Goal: Transaction & Acquisition: Book appointment/travel/reservation

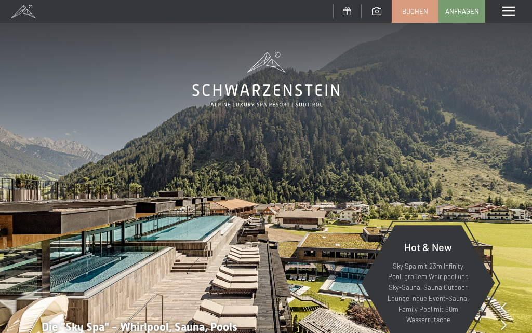
click at [512, 11] on span at bounding box center [508, 11] width 12 height 9
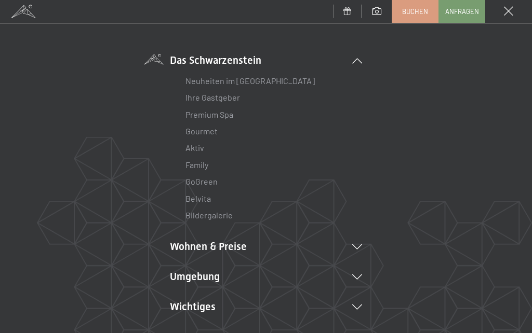
scroll to position [95, 0]
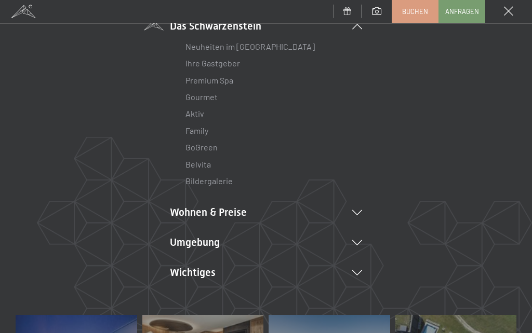
click at [360, 205] on li "Wohnen & Preise Inklusivleistungen Zimmer & Preise Liste Angebote Liste Familie…" at bounding box center [266, 212] width 192 height 15
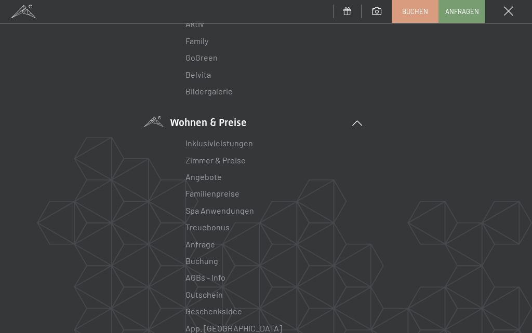
scroll to position [188, 0]
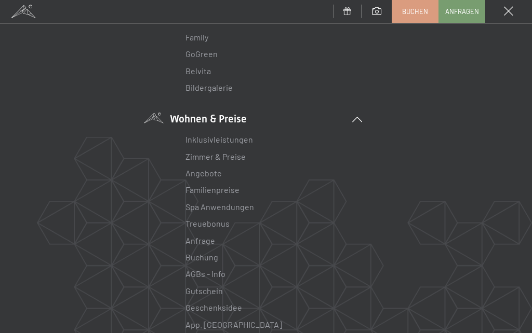
click at [222, 157] on link "Zimmer & Preise" at bounding box center [215, 157] width 60 height 10
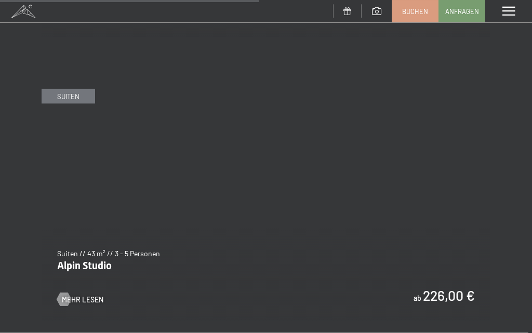
scroll to position [2394, 0]
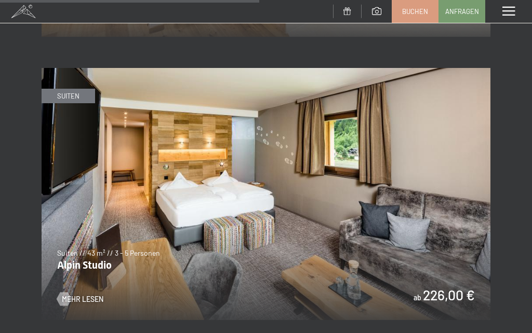
click at [73, 298] on img at bounding box center [266, 194] width 449 height 252
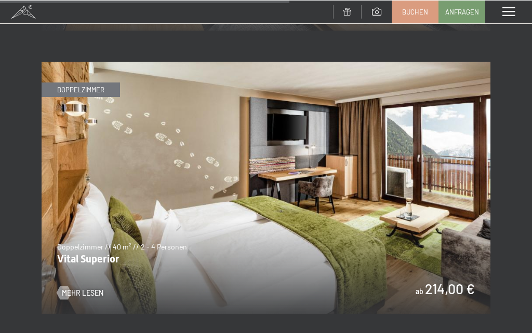
scroll to position [2686, 0]
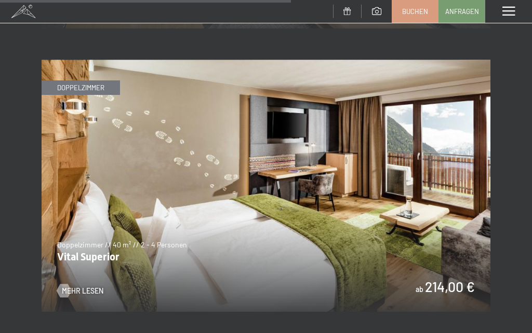
click at [83, 286] on span "Mehr Lesen" at bounding box center [83, 291] width 42 height 10
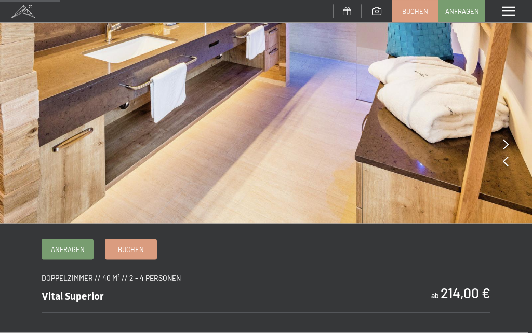
scroll to position [176, 0]
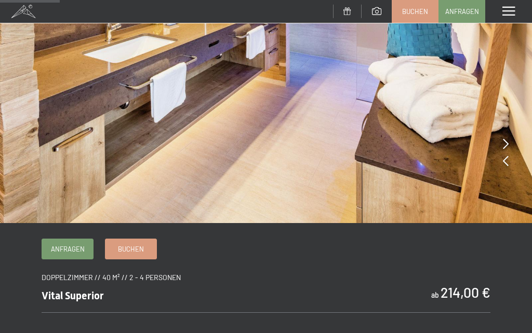
click at [137, 247] on span "Buchen" at bounding box center [131, 249] width 26 height 9
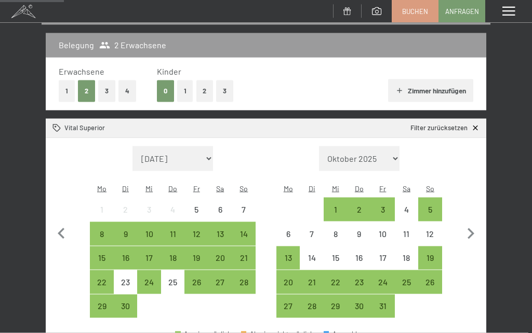
scroll to position [128, 0]
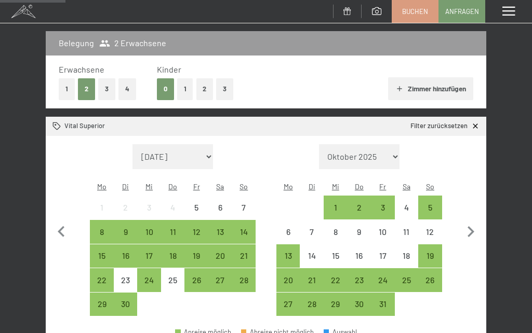
click at [245, 202] on span "Einwilligung Marketing*" at bounding box center [209, 197] width 86 height 10
click at [161, 202] on input "Einwilligung Marketing*" at bounding box center [156, 197] width 10 height 10
click at [244, 202] on span "Einwilligung Marketing*" at bounding box center [209, 197] width 86 height 10
click at [161, 202] on input "Einwilligung Marketing*" at bounding box center [156, 197] width 10 height 10
click at [99, 228] on div "8" at bounding box center [102, 239] width 22 height 22
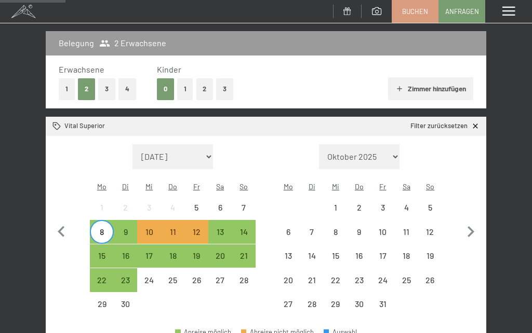
click at [218, 202] on span "Einwilligung Marketing*" at bounding box center [209, 197] width 86 height 10
click at [161, 202] on input "Einwilligung Marketing*" at bounding box center [156, 197] width 10 height 10
click at [104, 228] on div "8" at bounding box center [102, 239] width 22 height 22
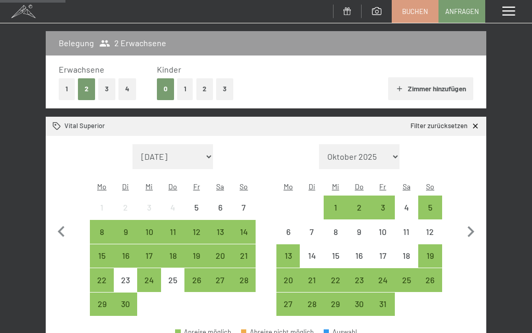
click at [220, 202] on span "Einwilligung Marketing*" at bounding box center [209, 197] width 86 height 10
click at [161, 202] on input "Einwilligung Marketing*" at bounding box center [156, 197] width 10 height 10
click at [245, 202] on span "Einwilligung Marketing*" at bounding box center [209, 197] width 86 height 10
click at [161, 202] on input "Einwilligung Marketing*" at bounding box center [156, 197] width 10 height 10
click at [245, 252] on div "21" at bounding box center [244, 263] width 22 height 22
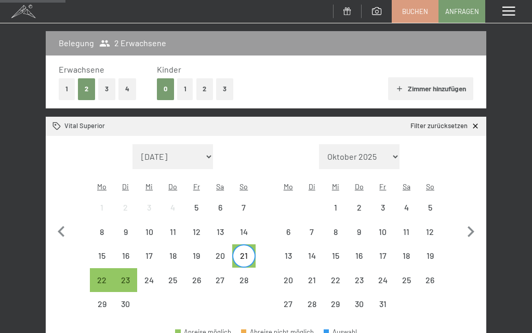
click at [245, 252] on div "21" at bounding box center [244, 263] width 22 height 22
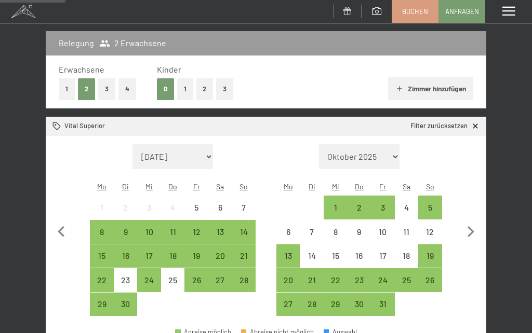
click at [218, 252] on div "20" at bounding box center [220, 263] width 22 height 22
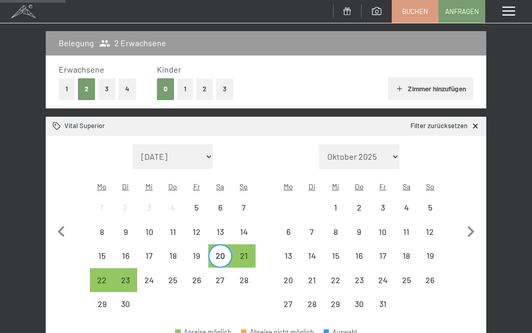
click at [245, 252] on div "21" at bounding box center [244, 263] width 22 height 22
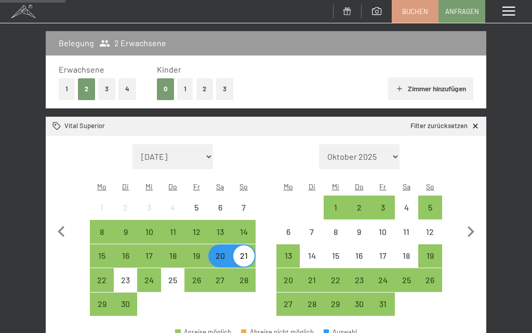
click at [151, 228] on div "10" at bounding box center [149, 239] width 22 height 22
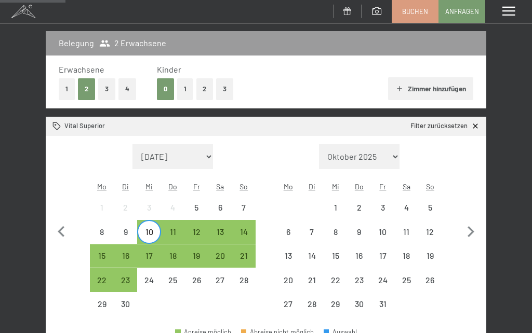
click at [152, 228] on div "10" at bounding box center [149, 239] width 22 height 22
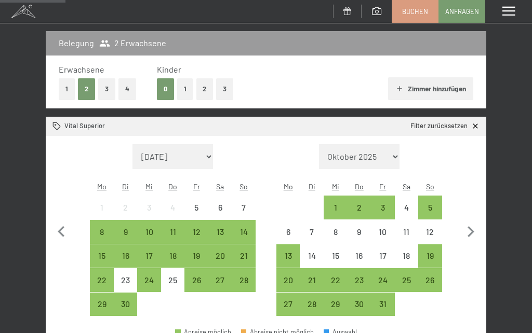
click at [124, 228] on div "9" at bounding box center [126, 239] width 22 height 22
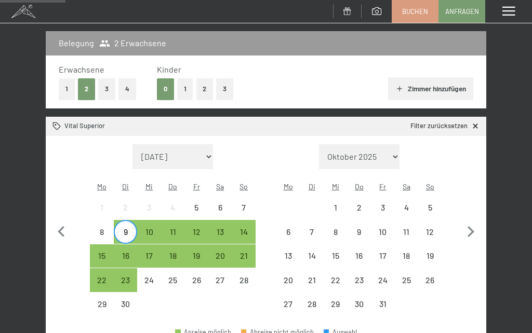
click at [124, 252] on div "16" at bounding box center [126, 263] width 22 height 22
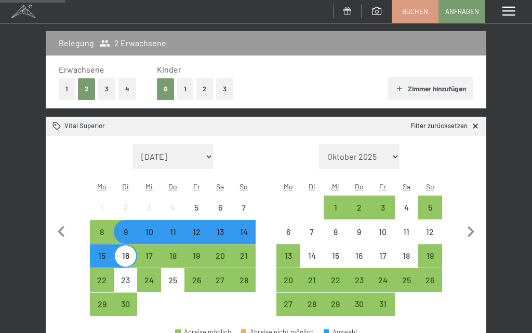
click at [127, 228] on div "9" at bounding box center [126, 239] width 22 height 22
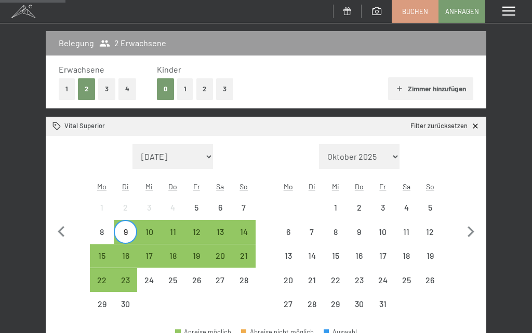
click at [248, 202] on span "Einwilligung Marketing*" at bounding box center [209, 197] width 86 height 10
click at [161, 202] on input "Einwilligung Marketing*" at bounding box center [156, 197] width 10 height 10
click at [218, 202] on span "Einwilligung Marketing*" at bounding box center [209, 197] width 86 height 10
click at [161, 202] on input "Einwilligung Marketing*" at bounding box center [156, 197] width 10 height 10
click at [128, 228] on div "9" at bounding box center [126, 239] width 22 height 22
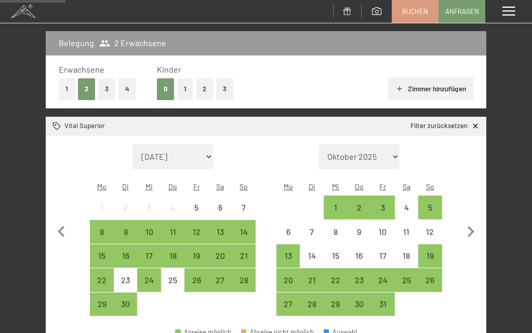
click at [224, 202] on span "Einwilligung Marketing*" at bounding box center [209, 197] width 86 height 10
click at [161, 202] on input "Einwilligung Marketing*" at bounding box center [156, 197] width 10 height 10
checkbox input "false"
click at [106, 252] on div "15" at bounding box center [102, 263] width 22 height 22
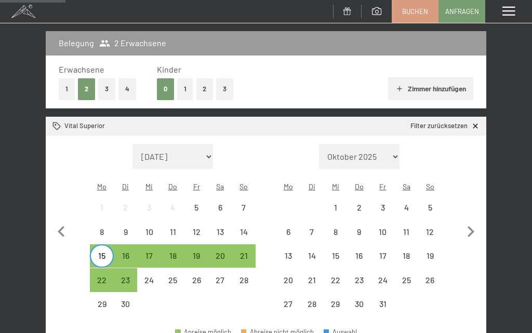
click at [224, 252] on div "20" at bounding box center [220, 263] width 22 height 22
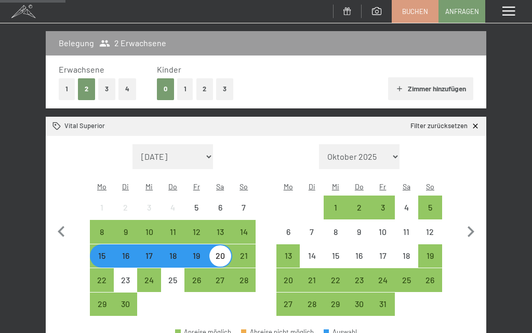
click at [474, 226] on icon "button" at bounding box center [471, 232] width 22 height 22
select select "2025-10-01"
select select "2025-11-01"
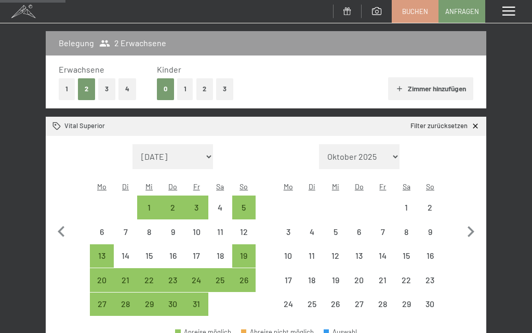
select select "2025-10-01"
select select "2025-11-01"
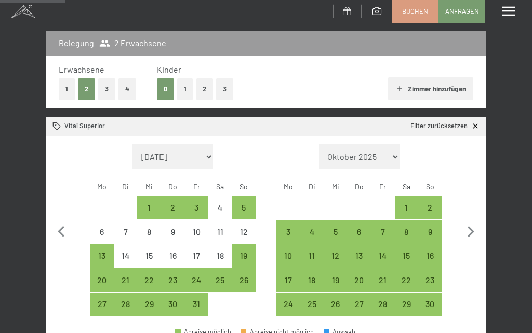
click at [59, 226] on icon "button" at bounding box center [61, 231] width 7 height 11
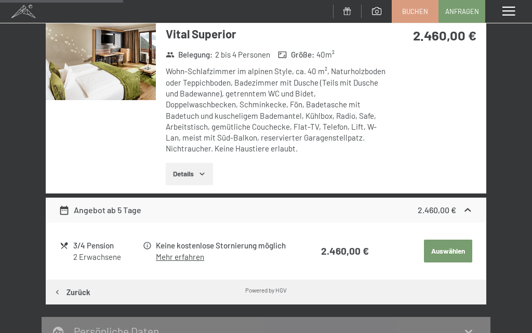
scroll to position [181, 0]
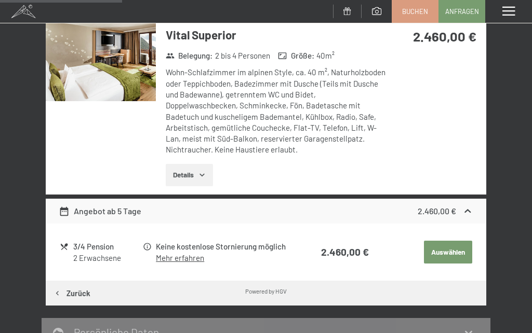
click at [193, 174] on button "Details" at bounding box center [189, 175] width 47 height 23
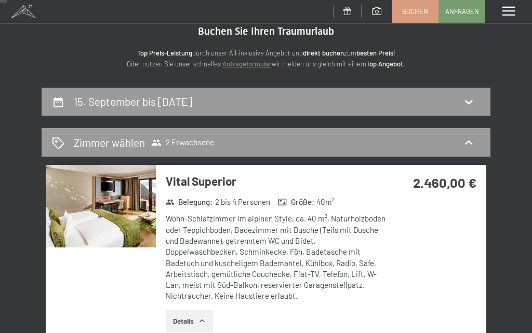
scroll to position [0, 0]
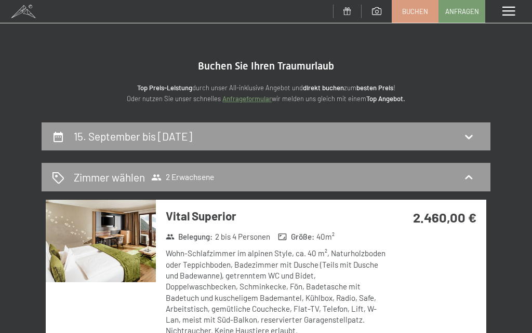
click at [512, 12] on span at bounding box center [508, 11] width 12 height 9
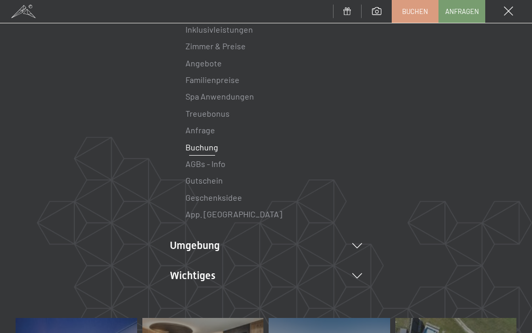
scroll to position [142, 0]
click at [357, 243] on icon at bounding box center [357, 245] width 10 height 5
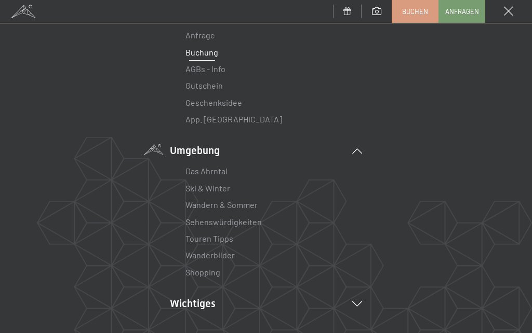
scroll to position [242, 0]
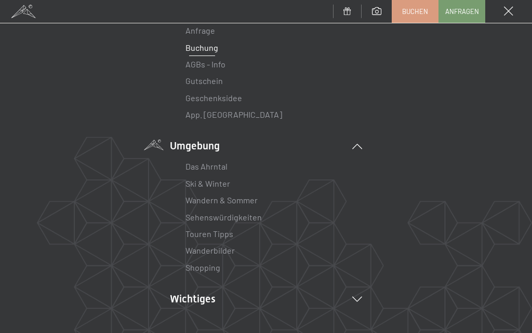
click at [234, 199] on link "Wandern & Sommer" at bounding box center [221, 200] width 72 height 10
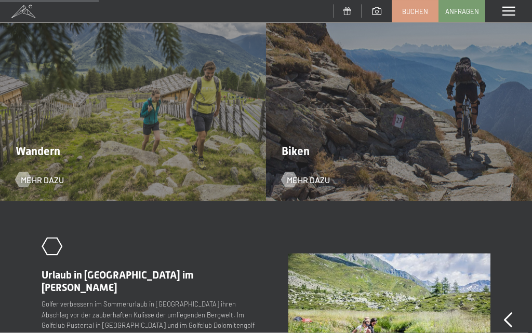
scroll to position [985, 0]
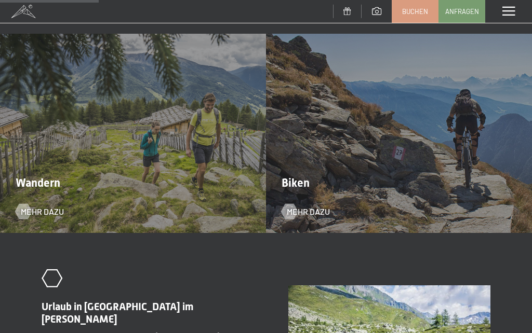
click at [114, 167] on div "Wandern Mehr dazu" at bounding box center [133, 133] width 266 height 199
click at [34, 206] on span "Mehr dazu" at bounding box center [42, 211] width 43 height 11
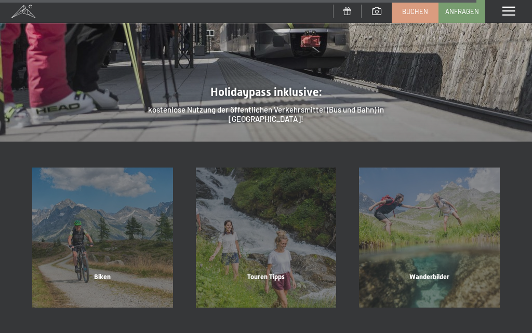
scroll to position [3009, 0]
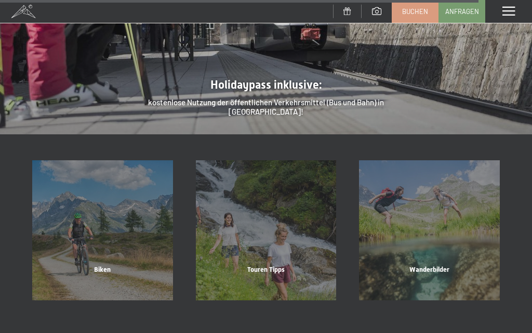
click at [267, 265] on div "Touren Tipps" at bounding box center [266, 282] width 164 height 35
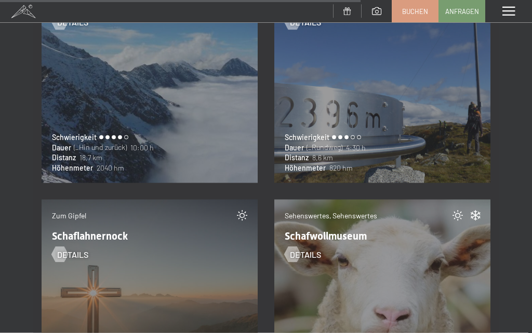
scroll to position [16697, 0]
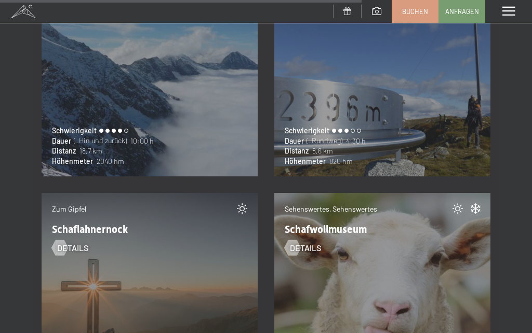
click at [371, 125] on div "Wanderungen, Zum Gipfel Sambock Details Schwierigkeit [PERSON_NAME] (_Rundweg) …" at bounding box center [382, 69] width 216 height 216
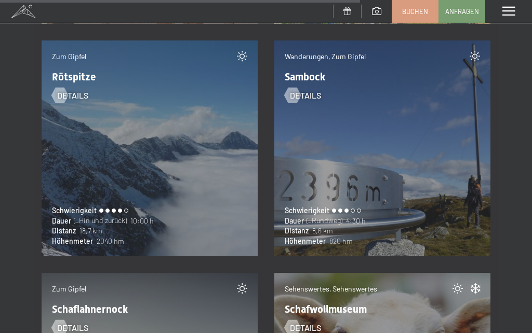
scroll to position [16613, 0]
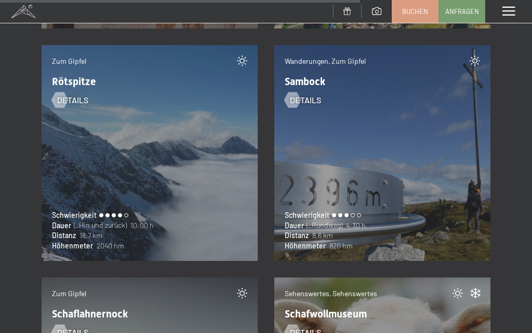
click at [305, 99] on span "Details" at bounding box center [305, 100] width 31 height 11
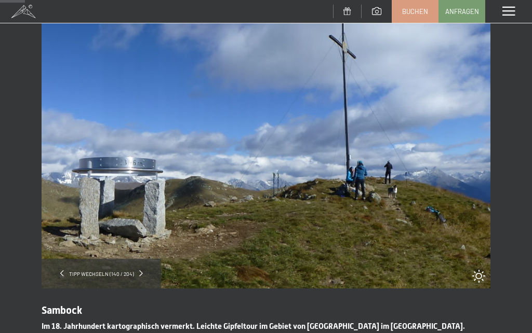
click at [143, 280] on div "Tipp wechseln (140 / 204)" at bounding box center [101, 274] width 119 height 30
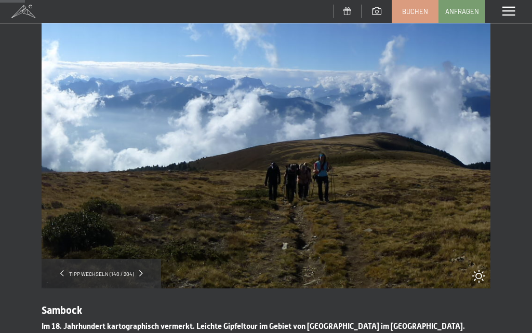
click at [145, 276] on div "Tipp wechseln (140 / 204)" at bounding box center [101, 274] width 119 height 30
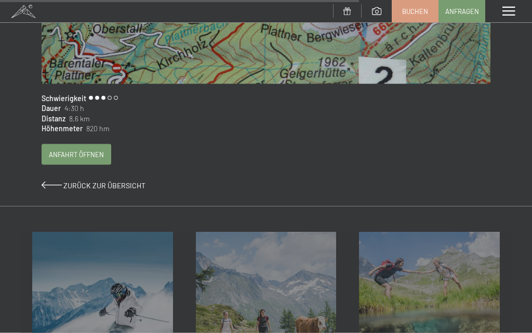
scroll to position [697, 0]
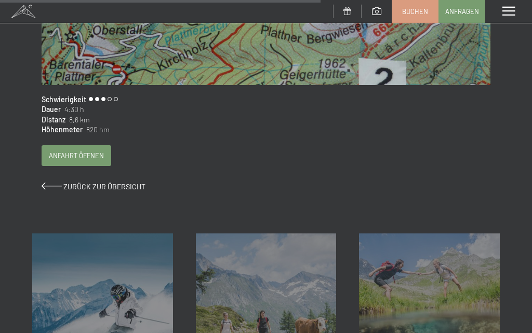
click at [82, 151] on span "Anfahrt öffnen" at bounding box center [76, 155] width 55 height 9
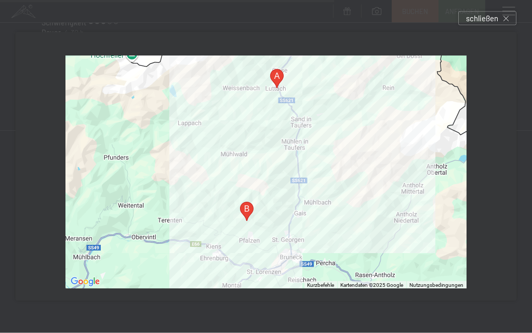
scroll to position [781, 0]
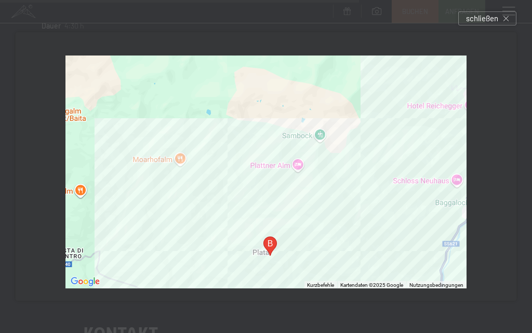
click at [499, 22] on div "schließen" at bounding box center [487, 18] width 58 height 14
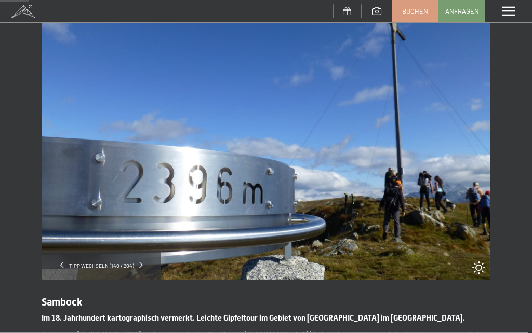
scroll to position [0, 0]
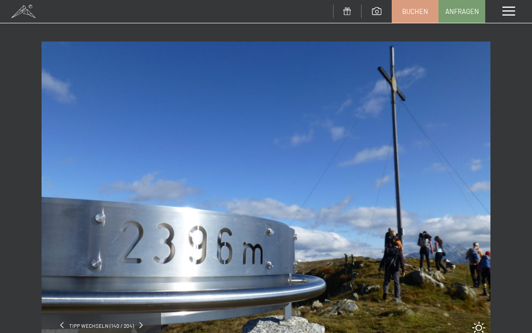
click at [507, 13] on span at bounding box center [508, 11] width 12 height 9
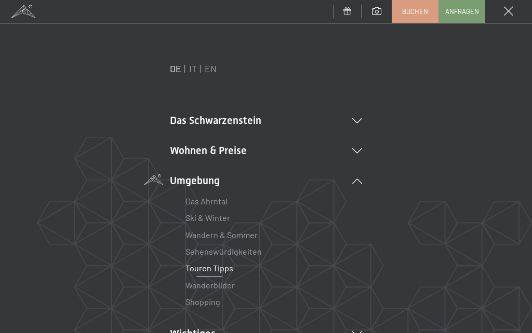
click at [357, 123] on icon at bounding box center [357, 120] width 10 height 5
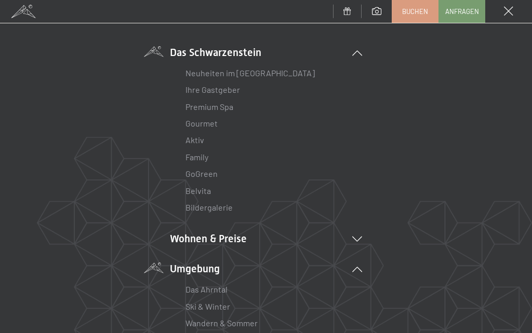
scroll to position [69, 0]
click at [247, 74] on link "Neuheiten im [GEOGRAPHIC_DATA]" at bounding box center [249, 72] width 129 height 10
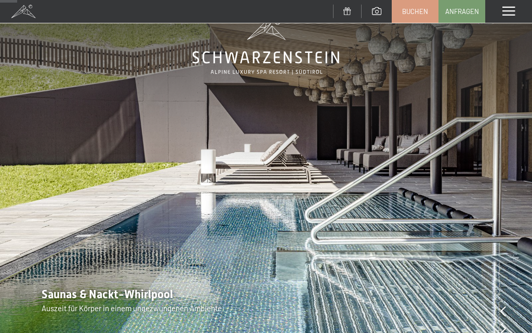
scroll to position [25, 0]
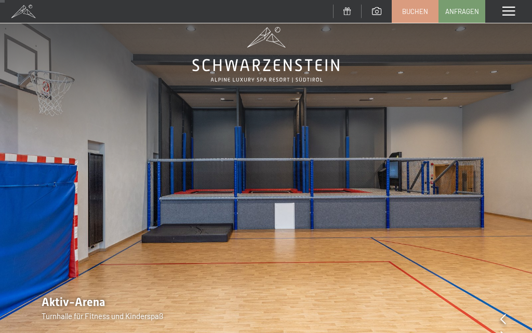
click at [504, 333] on icon at bounding box center [503, 336] width 6 height 10
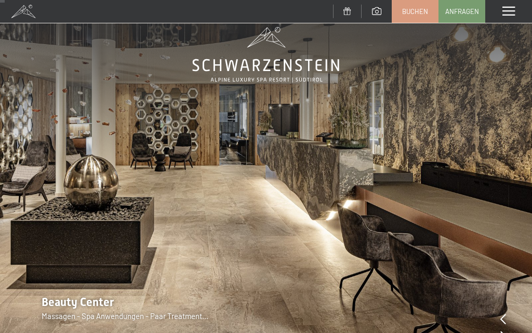
click at [512, 333] on img at bounding box center [266, 174] width 532 height 399
click at [514, 13] on span at bounding box center [508, 11] width 12 height 9
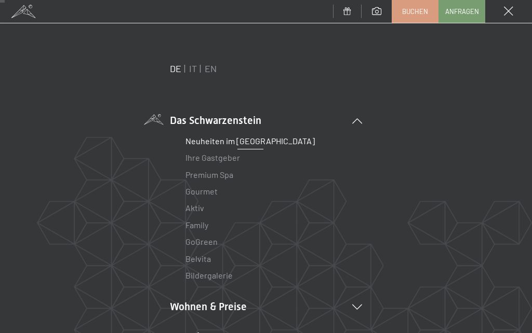
click at [224, 158] on link "Ihre Gastgeber" at bounding box center [212, 158] width 55 height 10
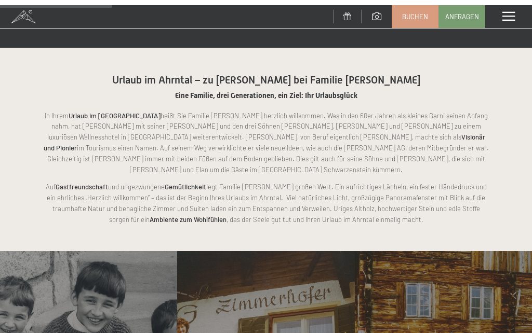
scroll to position [538, 0]
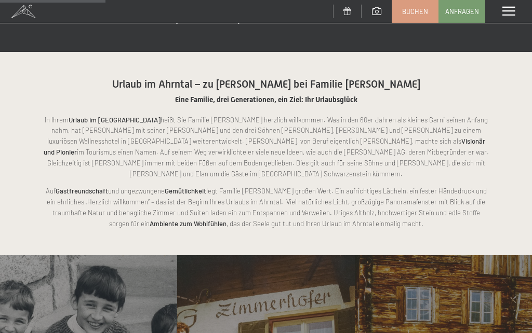
click at [514, 12] on span at bounding box center [508, 11] width 12 height 9
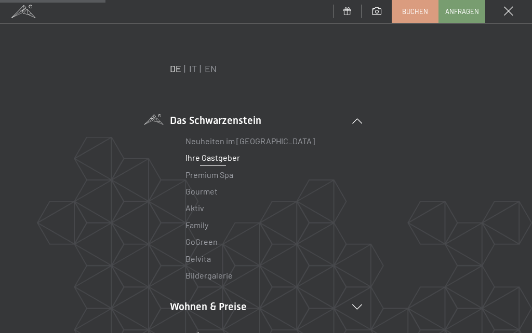
click at [219, 176] on link "Premium Spa" at bounding box center [209, 175] width 48 height 10
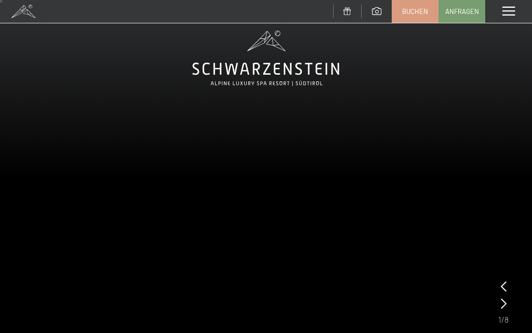
scroll to position [21, 0]
click at [269, 178] on video at bounding box center [266, 178] width 532 height 399
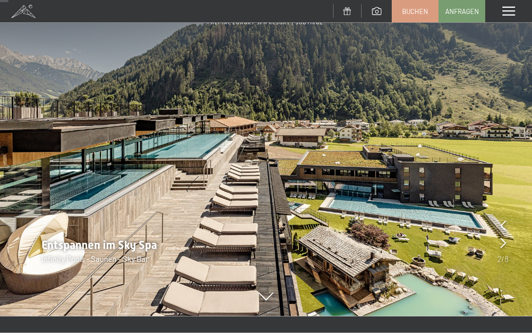
scroll to position [83, 0]
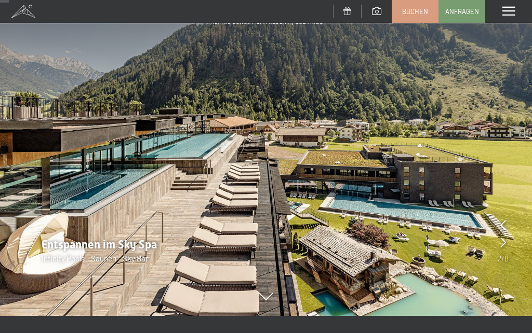
click at [502, 242] on icon at bounding box center [503, 242] width 6 height 10
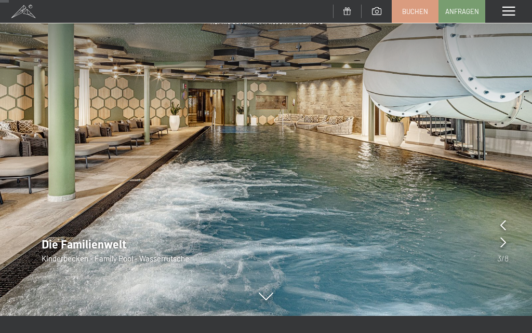
click at [504, 242] on icon at bounding box center [503, 242] width 6 height 10
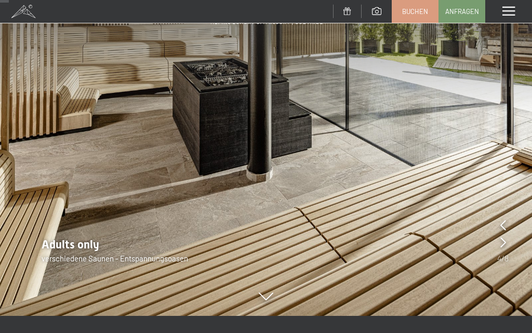
click at [504, 244] on icon at bounding box center [503, 242] width 6 height 10
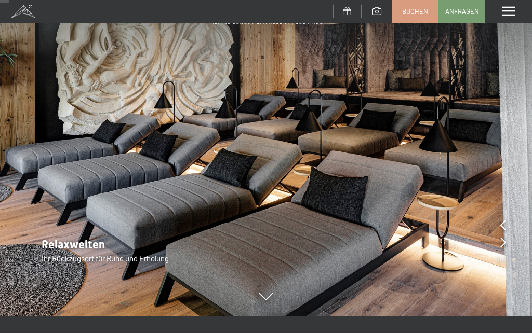
click at [502, 245] on icon at bounding box center [503, 242] width 6 height 10
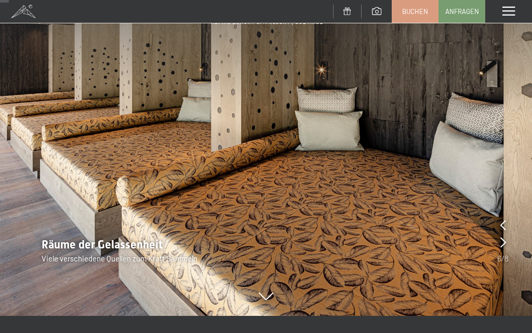
click at [504, 241] on icon at bounding box center [503, 242] width 6 height 10
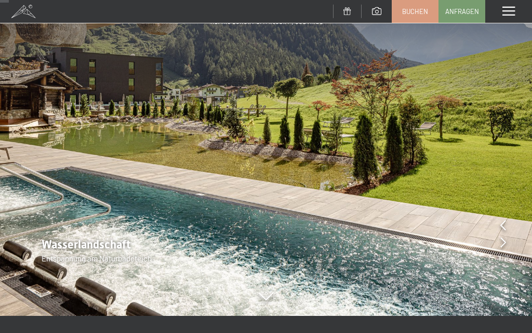
click at [504, 238] on icon at bounding box center [503, 242] width 6 height 10
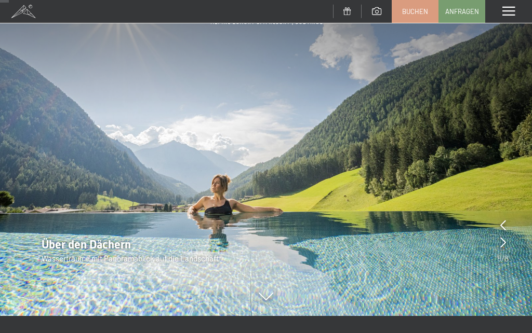
click at [505, 222] on icon at bounding box center [503, 225] width 6 height 10
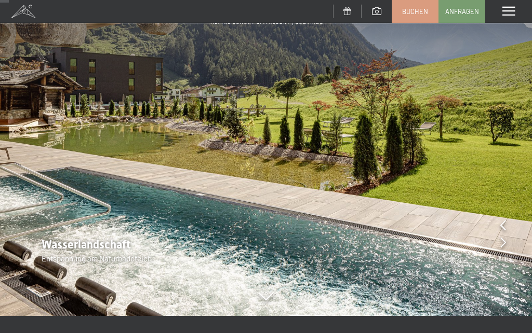
click at [505, 246] on icon at bounding box center [503, 242] width 6 height 10
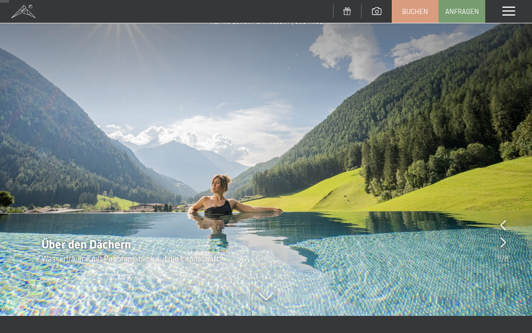
click at [502, 242] on icon at bounding box center [503, 242] width 6 height 10
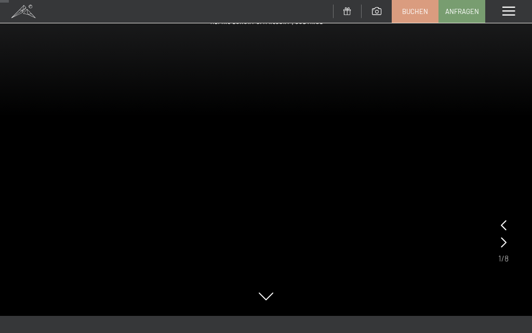
click at [504, 240] on icon at bounding box center [504, 242] width 6 height 10
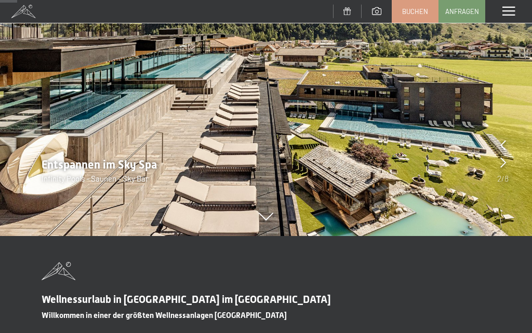
scroll to position [184, 0]
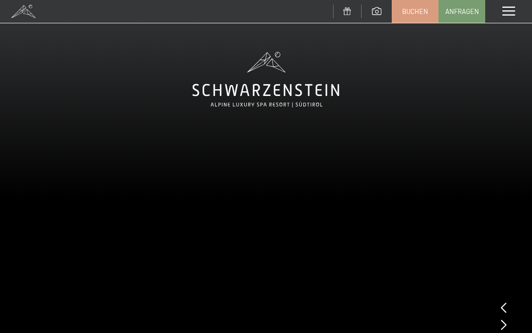
click at [501, 10] on div "Menü" at bounding box center [508, 11] width 47 height 23
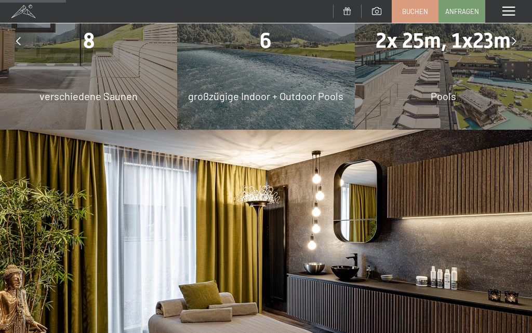
scroll to position [535, 0]
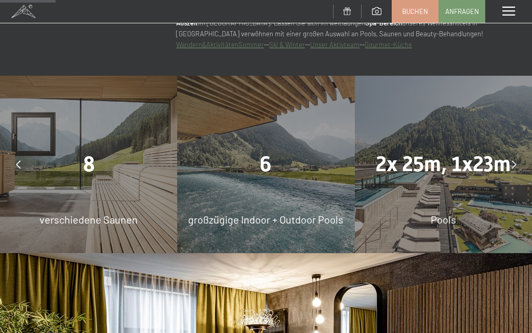
click at [87, 195] on div "8 verschiedene Saunen" at bounding box center [88, 164] width 177 height 177
click at [21, 174] on div at bounding box center [18, 165] width 26 height 26
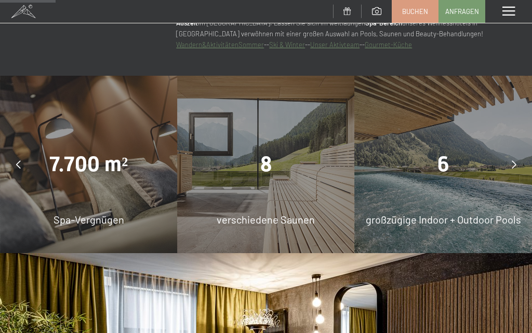
click at [313, 189] on div "8 verschiedene Saunen" at bounding box center [265, 164] width 177 height 177
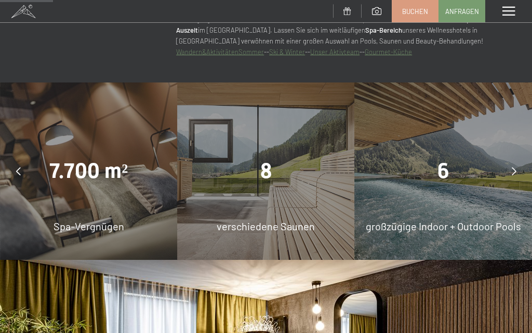
scroll to position [500, 0]
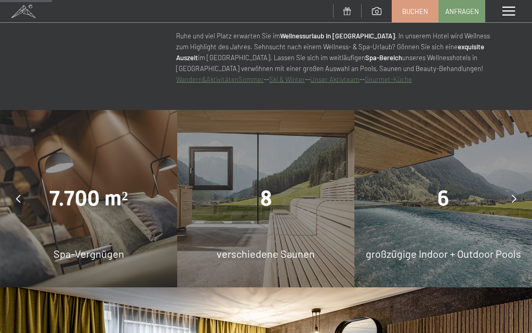
click at [512, 202] on div at bounding box center [514, 199] width 26 height 26
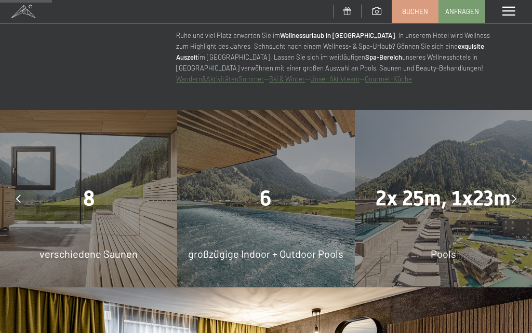
click at [511, 206] on div at bounding box center [514, 199] width 26 height 26
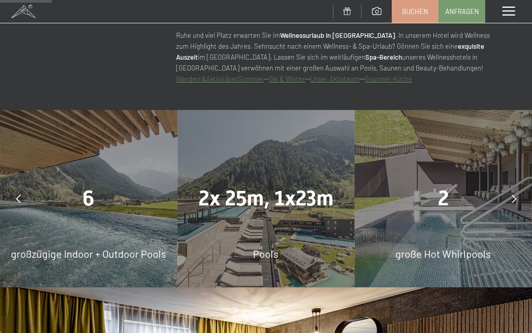
click at [514, 203] on icon at bounding box center [514, 199] width 5 height 8
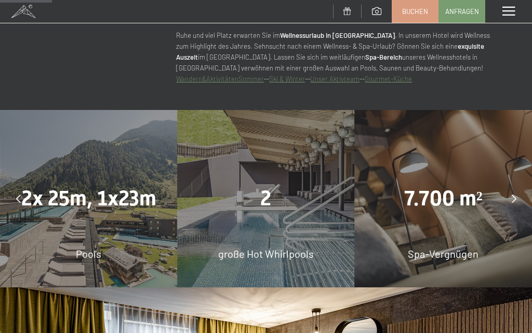
click at [511, 212] on div at bounding box center [514, 199] width 26 height 26
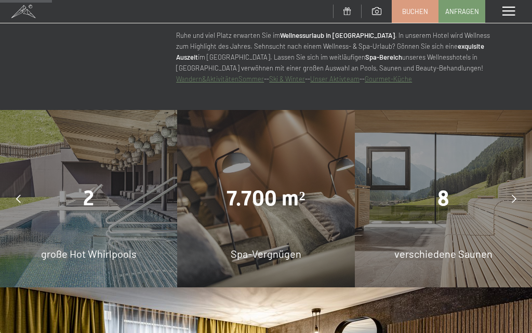
click at [513, 203] on icon at bounding box center [514, 199] width 5 height 8
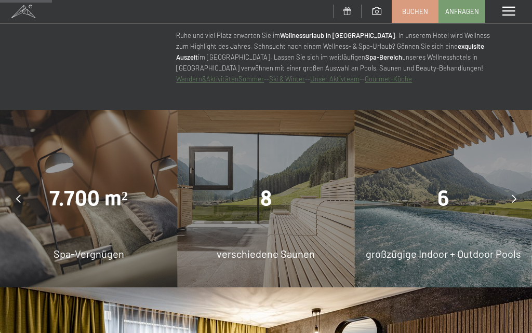
click at [511, 6] on div "Menü" at bounding box center [508, 11] width 47 height 23
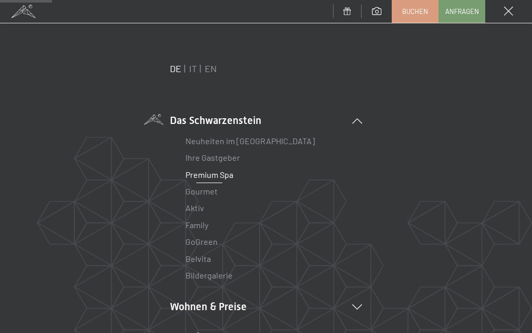
click at [210, 174] on link "Premium Spa" at bounding box center [209, 175] width 48 height 10
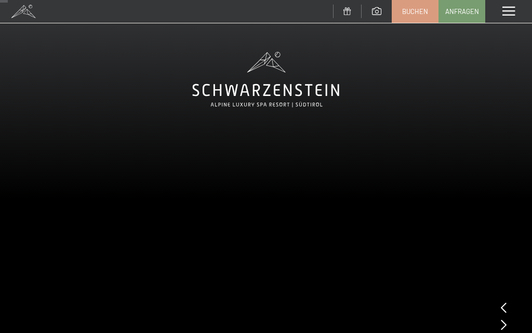
click at [263, 191] on video at bounding box center [266, 199] width 532 height 399
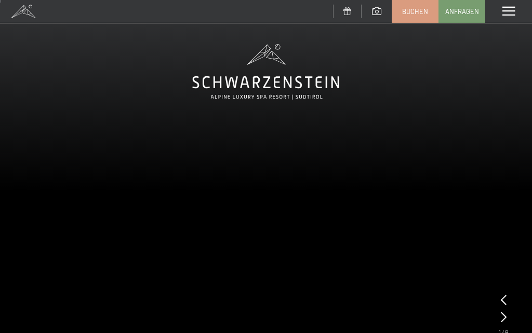
click at [501, 318] on icon at bounding box center [504, 317] width 6 height 10
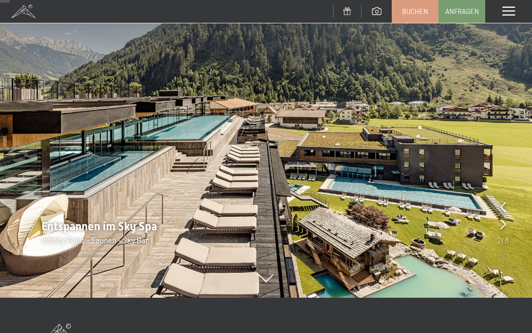
scroll to position [102, 0]
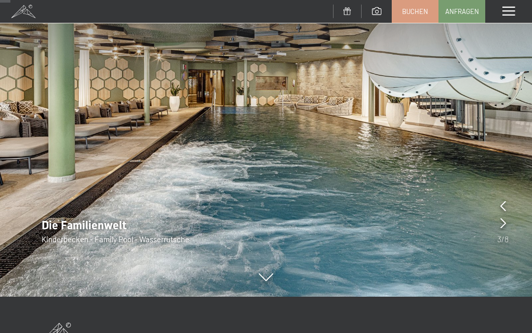
click at [504, 225] on icon at bounding box center [503, 223] width 6 height 10
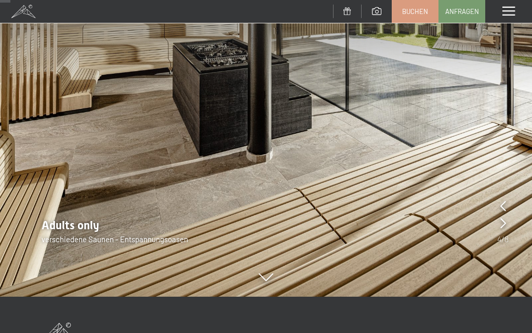
click at [502, 202] on icon at bounding box center [503, 206] width 6 height 10
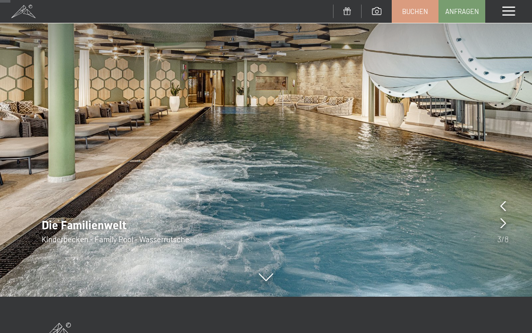
click at [500, 203] on icon at bounding box center [503, 206] width 6 height 10
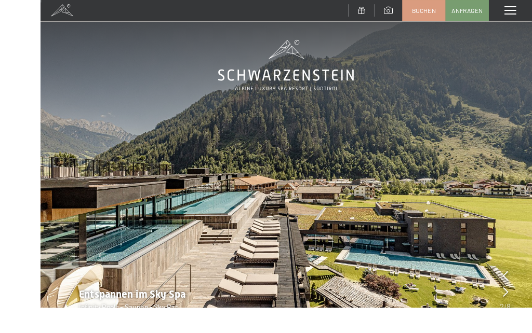
scroll to position [70, 0]
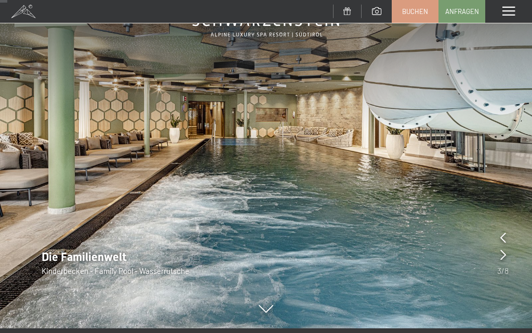
click at [516, 5] on div "Menü" at bounding box center [508, 11] width 47 height 23
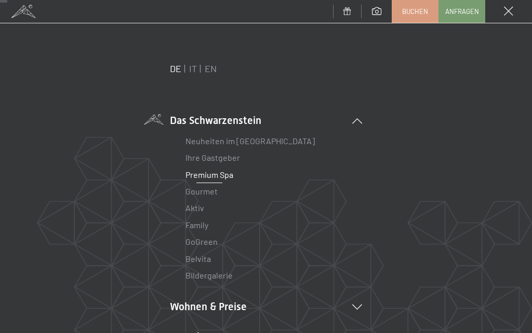
click at [204, 194] on link "Gourmet" at bounding box center [201, 191] width 32 height 10
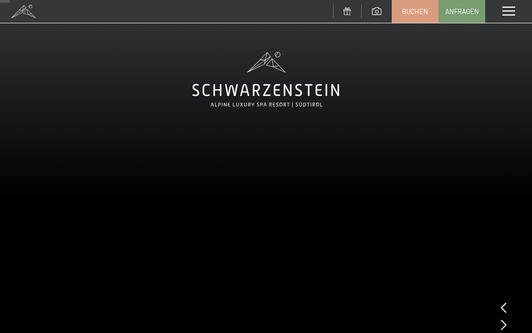
scroll to position [63, 0]
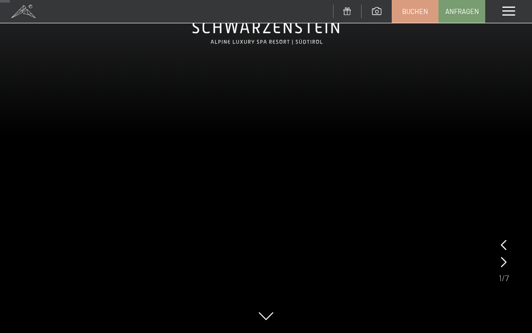
click at [270, 140] on video at bounding box center [266, 136] width 532 height 399
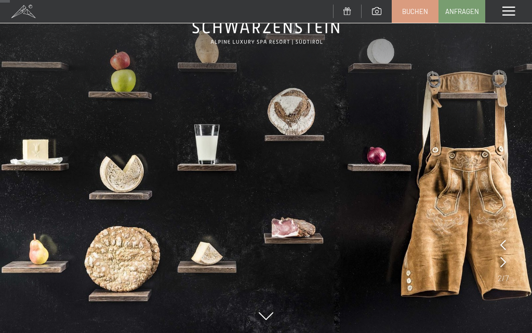
click at [505, 260] on icon at bounding box center [503, 262] width 6 height 10
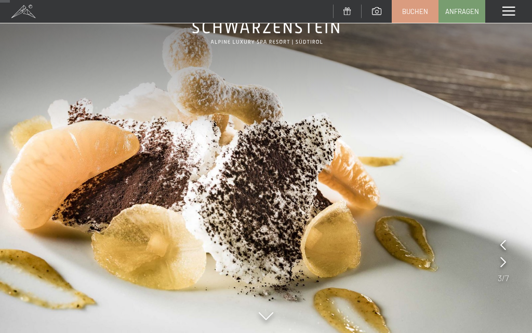
click at [505, 264] on icon at bounding box center [503, 262] width 6 height 10
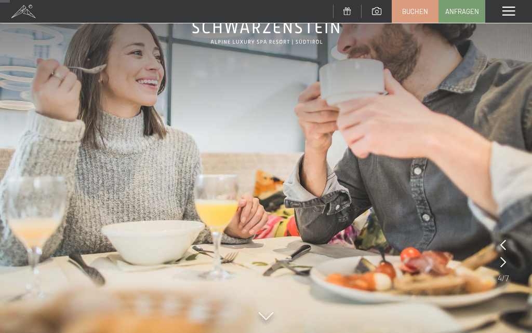
click at [504, 263] on icon at bounding box center [503, 262] width 6 height 10
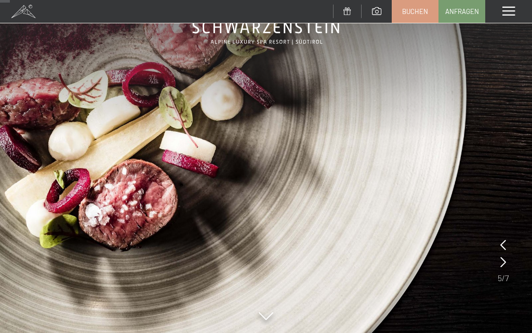
click at [505, 261] on icon at bounding box center [503, 262] width 6 height 10
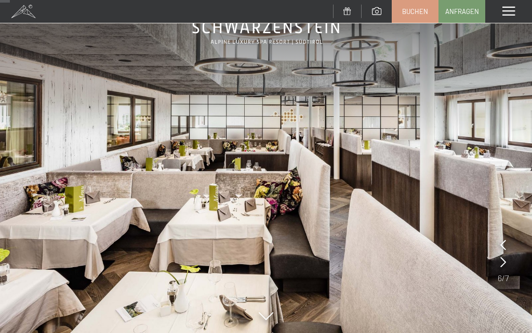
click at [505, 259] on icon at bounding box center [503, 262] width 6 height 10
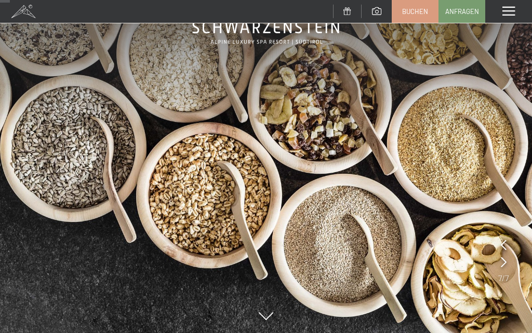
click at [506, 247] on icon at bounding box center [504, 245] width 6 height 10
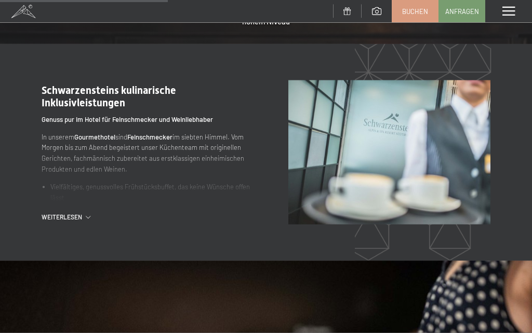
scroll to position [973, 0]
click at [87, 196] on div ".st0{fill:none;stroke:#FFFFFF;stroke-width:2;stroke-linecap:round;stroke-miterl…" at bounding box center [164, 153] width 244 height 138
click at [81, 212] on span "Weiterlesen" at bounding box center [64, 216] width 44 height 9
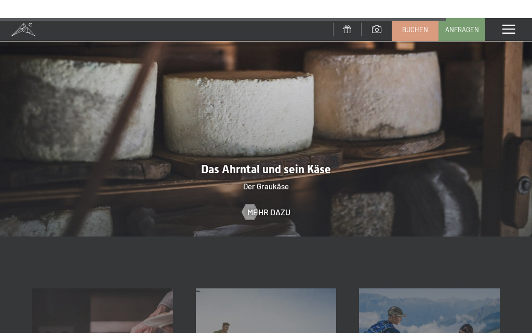
scroll to position [2570, 0]
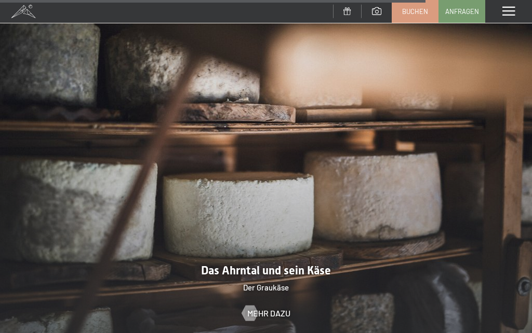
click at [504, 9] on span at bounding box center [508, 11] width 12 height 9
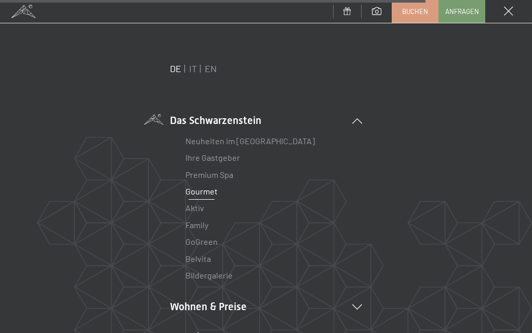
click at [204, 209] on link "Aktiv" at bounding box center [194, 208] width 19 height 10
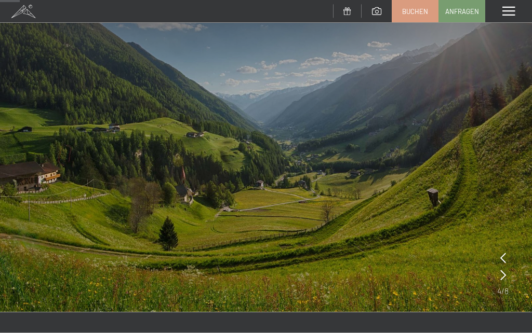
scroll to position [87, 0]
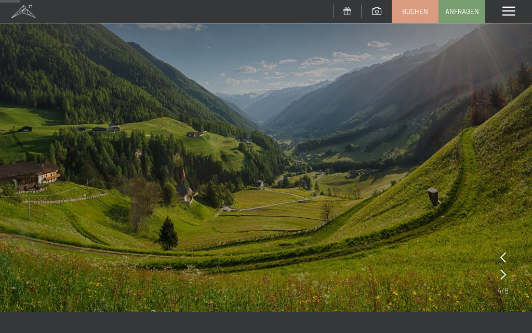
click at [504, 277] on icon at bounding box center [503, 275] width 6 height 10
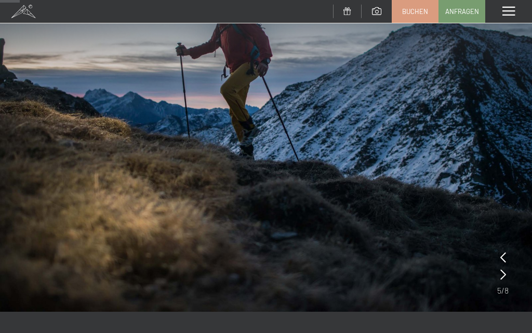
click at [504, 277] on icon at bounding box center [503, 275] width 6 height 10
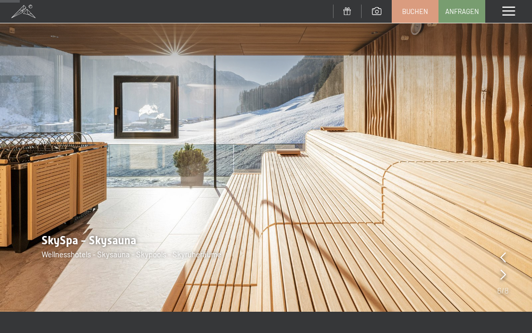
click at [502, 274] on icon at bounding box center [503, 275] width 6 height 10
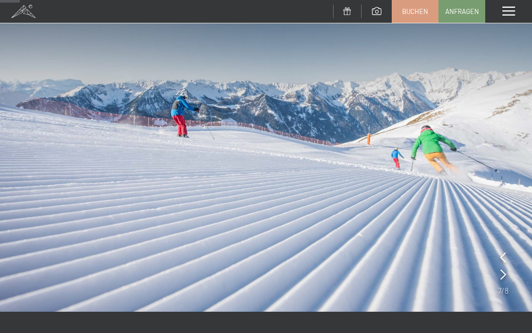
click at [503, 275] on icon at bounding box center [503, 275] width 6 height 10
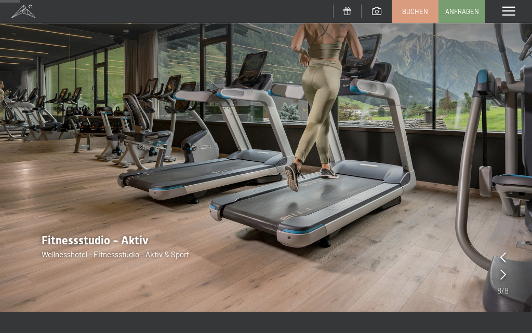
click at [500, 277] on icon at bounding box center [503, 275] width 6 height 10
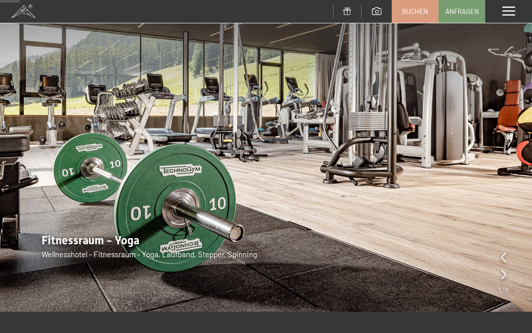
click at [504, 278] on icon at bounding box center [504, 275] width 6 height 10
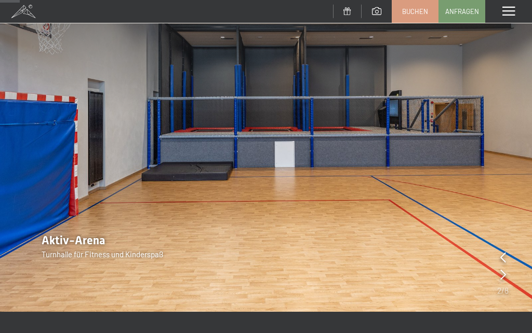
click at [512, 10] on span at bounding box center [508, 11] width 12 height 9
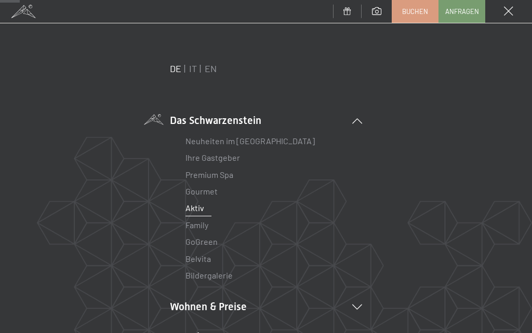
click at [208, 245] on link "GoGreen" at bounding box center [201, 242] width 32 height 10
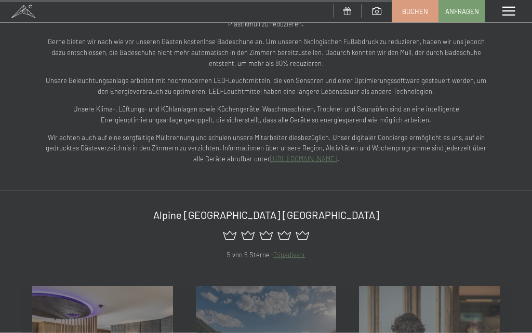
scroll to position [1530, 0]
click at [506, 12] on span at bounding box center [508, 11] width 12 height 9
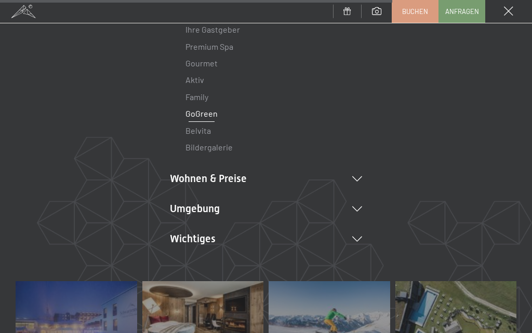
scroll to position [132, 0]
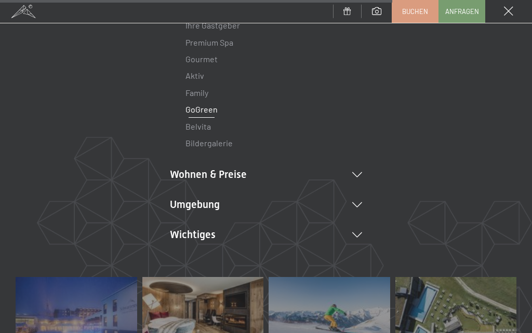
click at [226, 142] on link "Bildergalerie" at bounding box center [208, 143] width 47 height 10
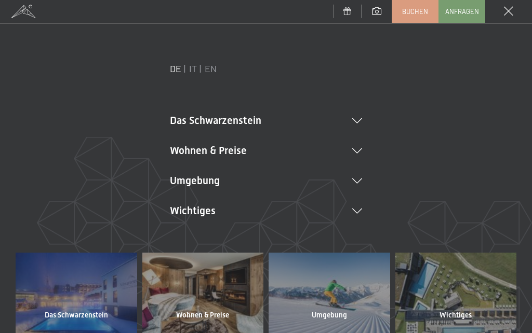
scroll to position [0, 0]
click at [360, 118] on icon at bounding box center [357, 120] width 10 height 5
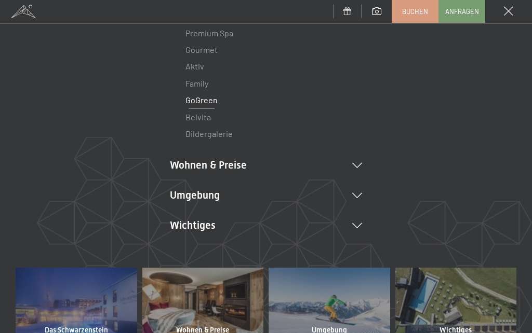
scroll to position [141, 0]
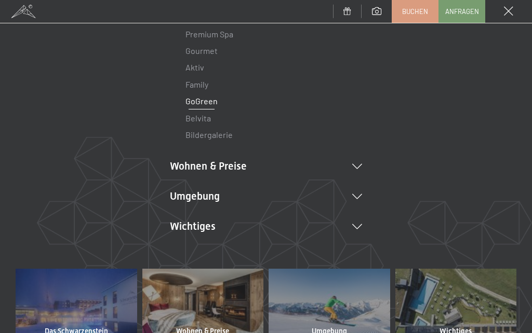
click at [224, 133] on link "Bildergalerie" at bounding box center [208, 135] width 47 height 10
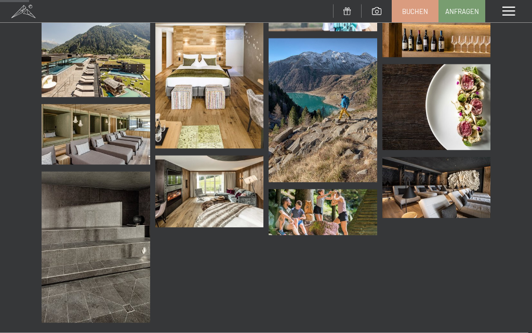
scroll to position [596, 0]
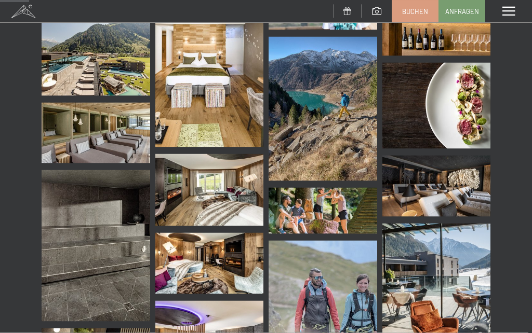
click at [334, 129] on img at bounding box center [323, 109] width 109 height 144
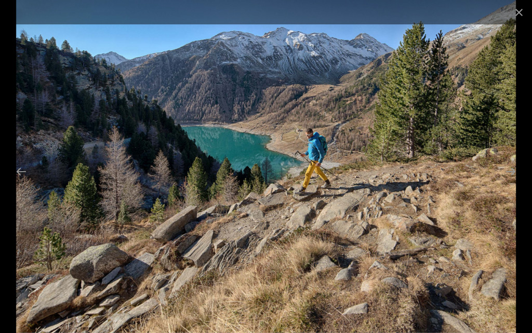
click at [522, 10] on button "Close gallery" at bounding box center [519, 12] width 26 height 24
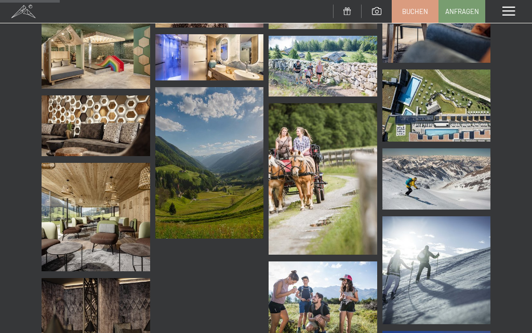
scroll to position [1189, 0]
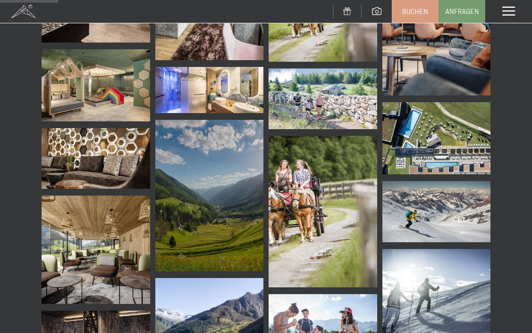
click at [454, 142] on img at bounding box center [436, 138] width 109 height 72
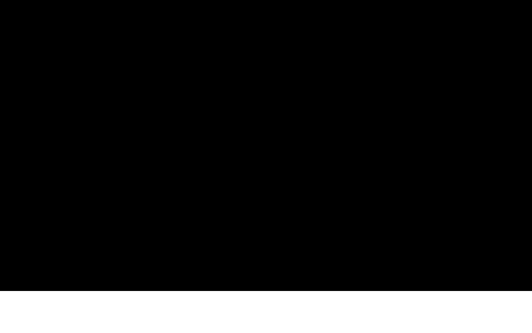
scroll to position [1235, 0]
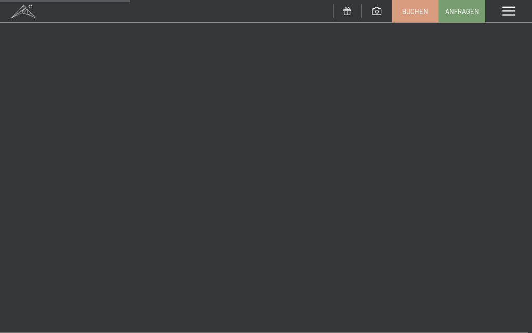
scroll to position [2662, 0]
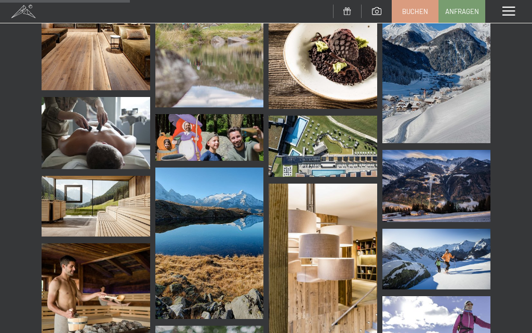
click at [510, 14] on span at bounding box center [508, 11] width 12 height 9
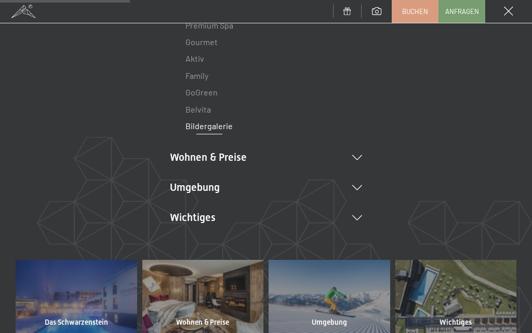
scroll to position [151, 0]
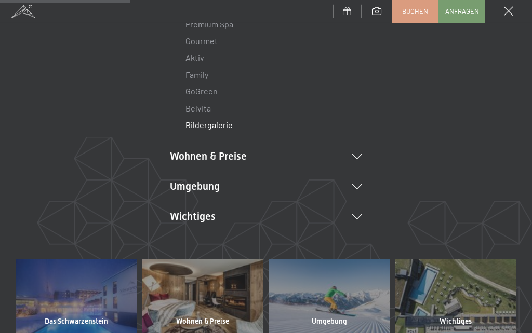
click at [360, 215] on icon at bounding box center [357, 217] width 10 height 5
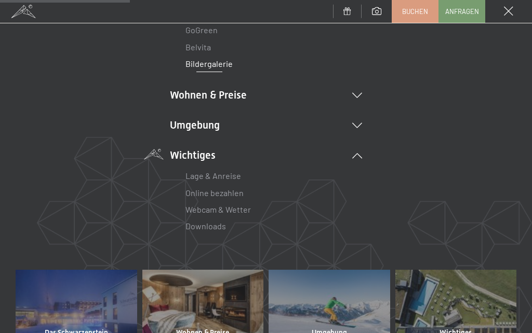
scroll to position [235, 0]
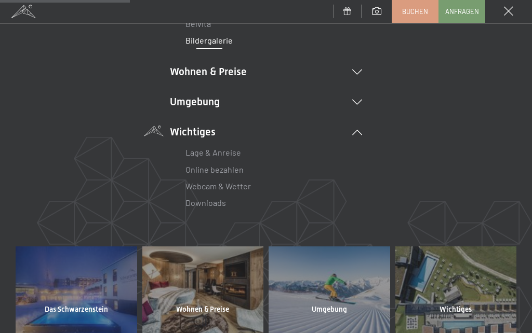
click at [204, 206] on link "Downloads" at bounding box center [205, 203] width 41 height 10
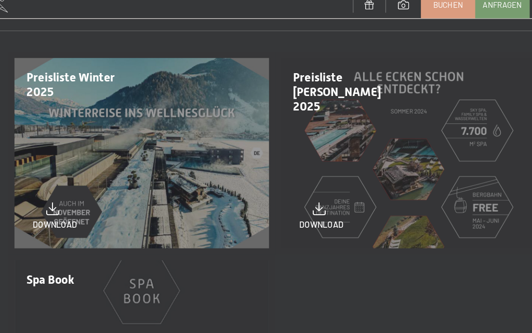
scroll to position [117, 0]
click at [416, 109] on div "Preisliste Sommer 2025 download" at bounding box center [381, 139] width 230 height 175
click at [416, 106] on div "Preisliste Sommer 2025 download" at bounding box center [381, 139] width 230 height 175
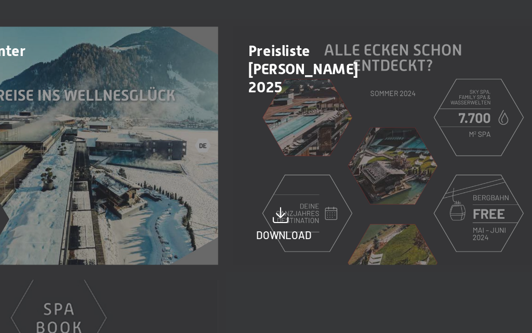
click at [266, 80] on div "Preisliste Sommer 2025 download" at bounding box center [381, 139] width 230 height 175
click at [266, 83] on div "Preisliste Sommer 2025 download" at bounding box center [381, 139] width 230 height 175
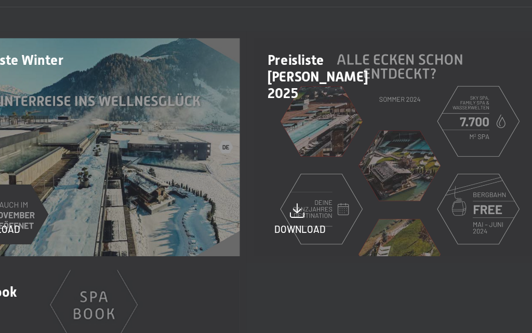
scroll to position [118, 0]
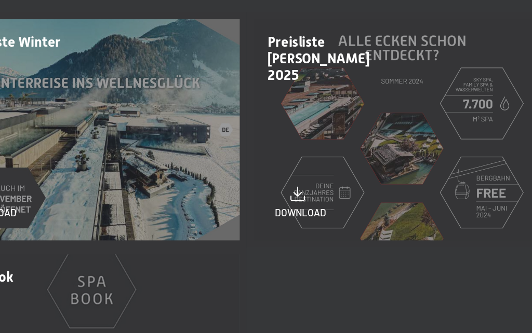
click at [298, 180] on span at bounding box center [303, 187] width 11 height 14
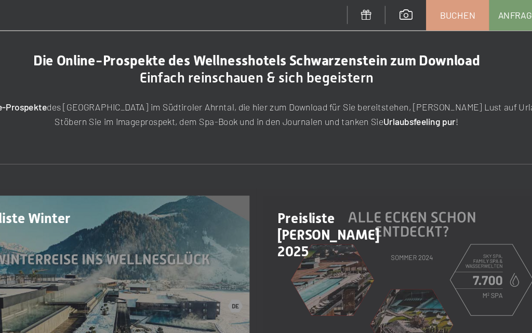
scroll to position [0, 0]
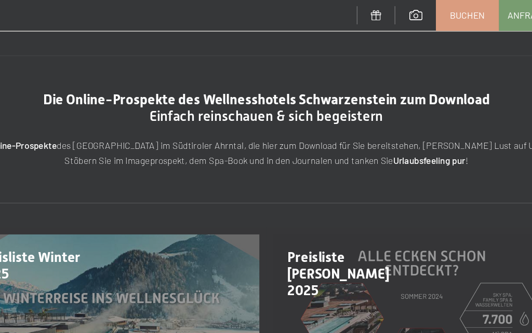
click at [402, 8] on span "Buchen" at bounding box center [415, 11] width 26 height 9
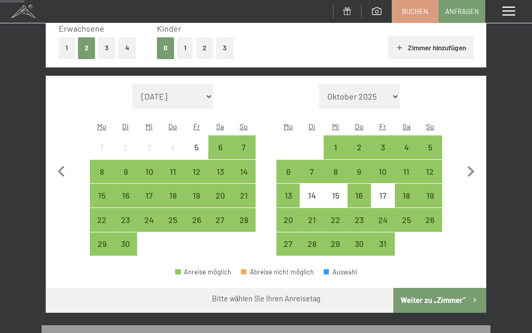
click at [248, 192] on div "21" at bounding box center [244, 203] width 22 height 22
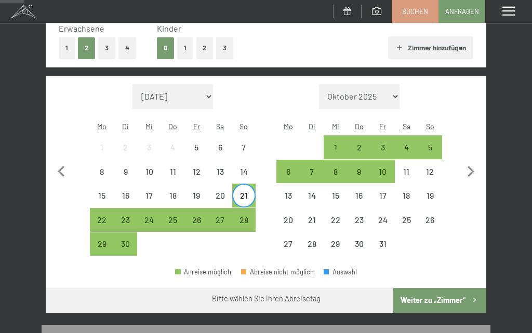
click at [204, 216] on div "26" at bounding box center [196, 227] width 22 height 22
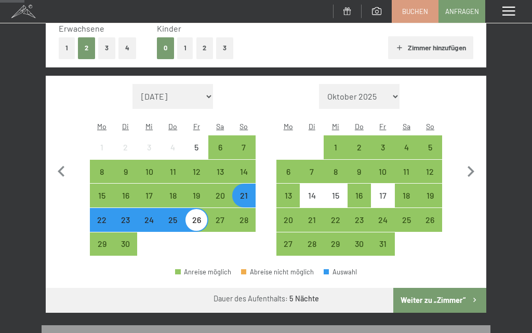
click at [450, 288] on button "Weiter zu „Zimmer“" at bounding box center [439, 300] width 93 height 25
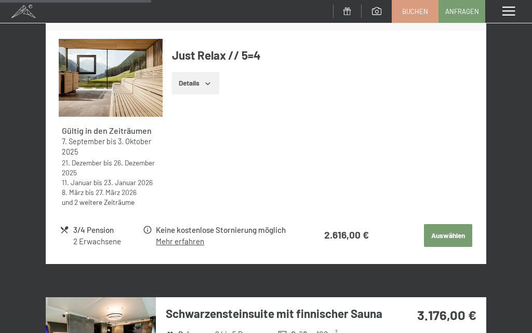
scroll to position [461, 0]
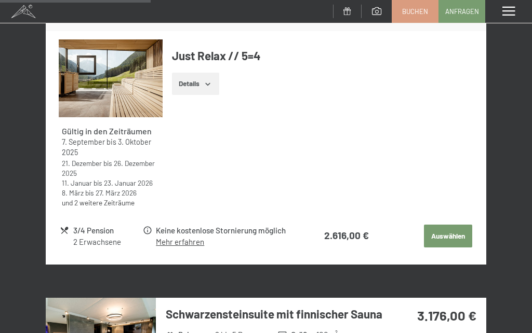
click at [212, 80] on icon "button" at bounding box center [208, 84] width 8 height 8
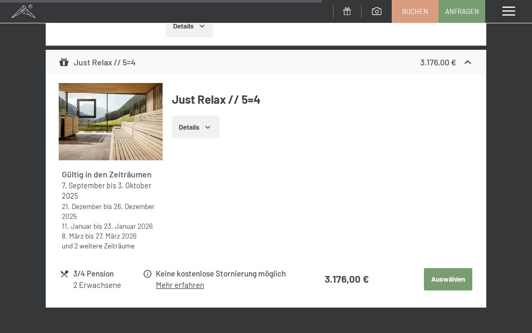
scroll to position [1049, 0]
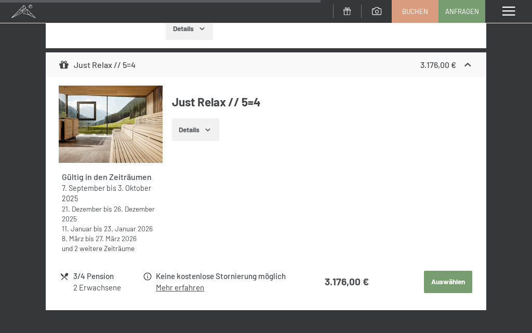
click at [211, 126] on icon "button" at bounding box center [208, 130] width 8 height 8
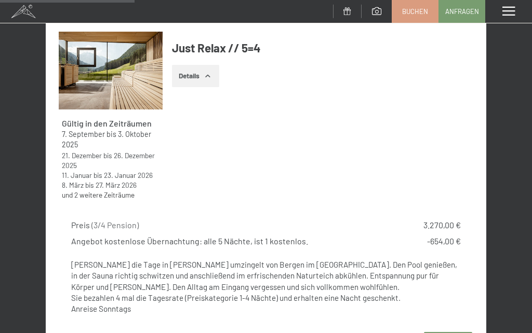
scroll to position [468, 0]
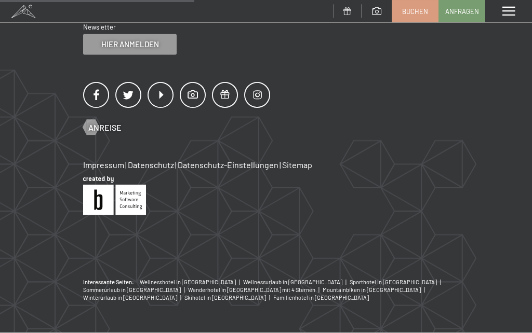
scroll to position [122, 0]
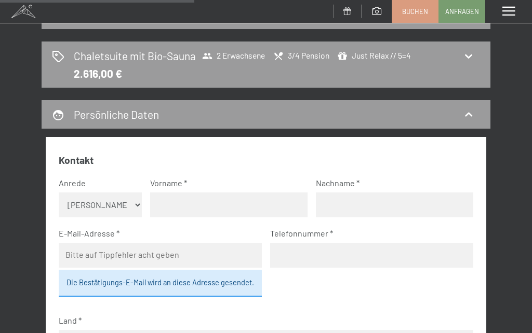
click at [510, 12] on span at bounding box center [508, 11] width 12 height 9
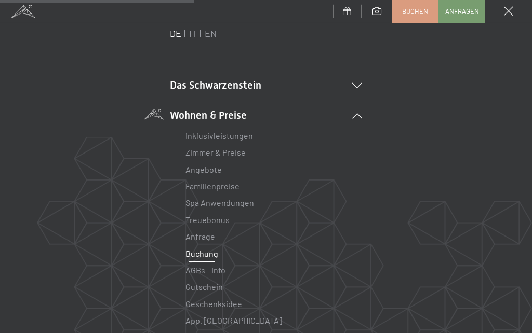
scroll to position [24, 0]
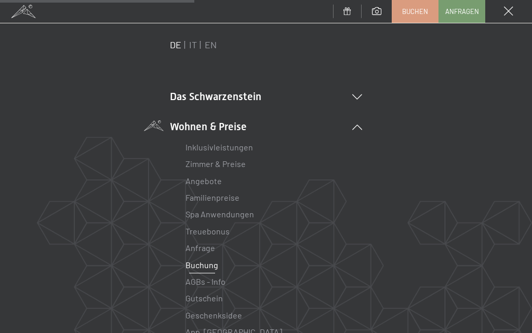
click at [231, 166] on link "Zimmer & Preise" at bounding box center [215, 164] width 60 height 10
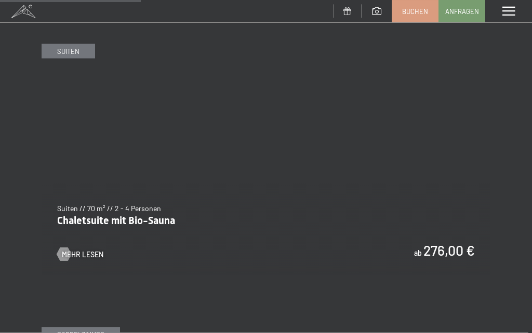
scroll to position [1306, 0]
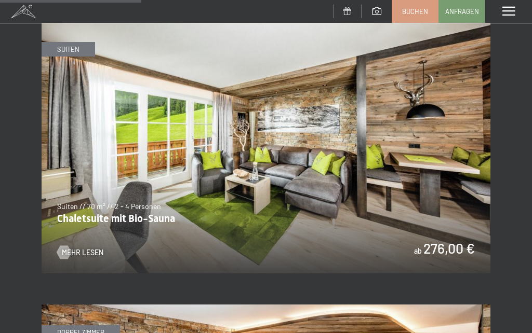
click at [91, 248] on span "Mehr Lesen" at bounding box center [83, 253] width 42 height 10
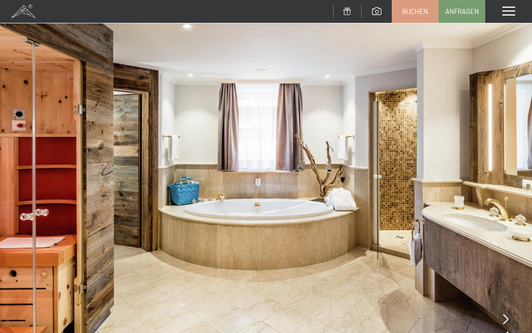
click at [512, 13] on span at bounding box center [508, 11] width 12 height 9
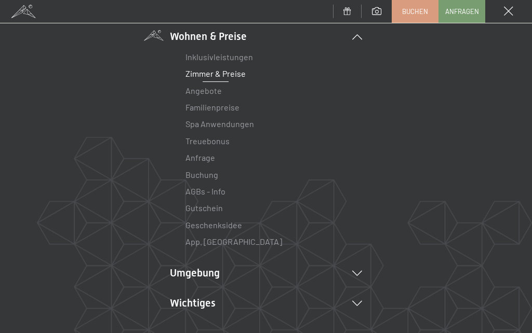
scroll to position [119, 0]
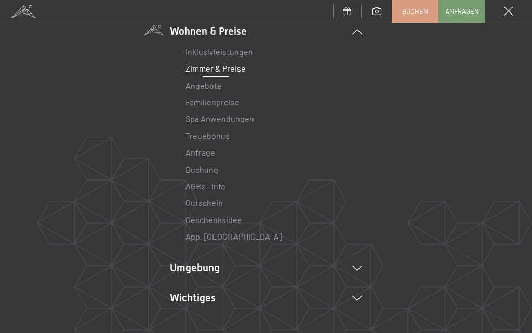
click at [215, 137] on link "Treuebonus" at bounding box center [207, 136] width 44 height 10
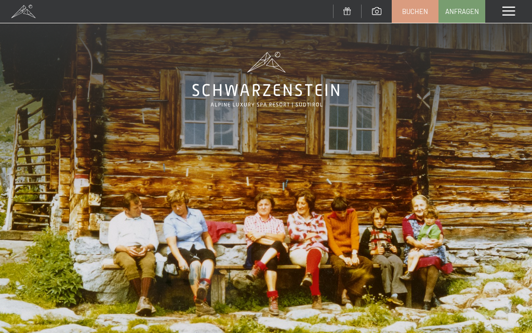
click at [512, 14] on span at bounding box center [508, 11] width 12 height 9
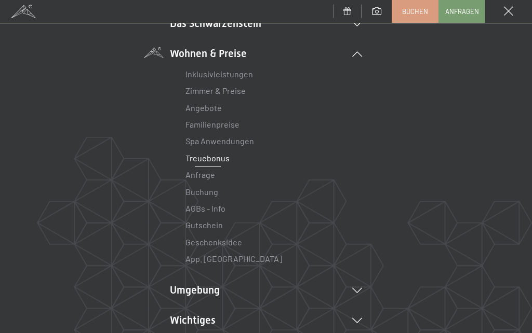
scroll to position [97, 0]
click at [221, 262] on link "App. [GEOGRAPHIC_DATA]" at bounding box center [233, 259] width 97 height 10
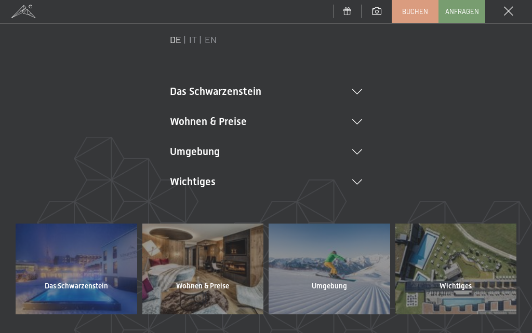
scroll to position [33, 0]
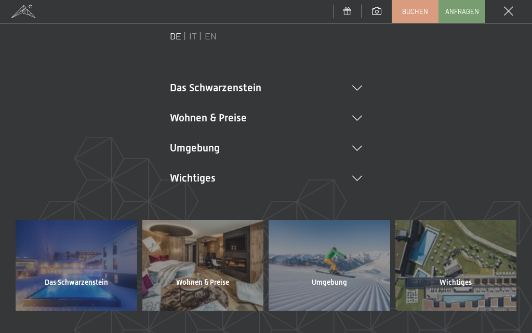
click at [357, 117] on icon at bounding box center [357, 118] width 10 height 5
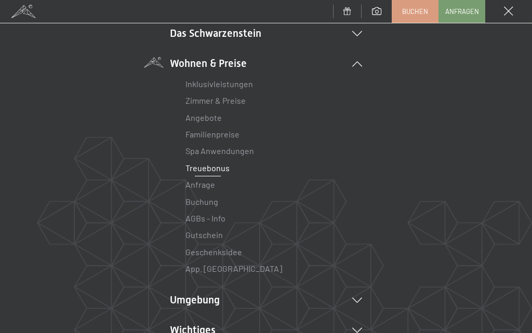
scroll to position [90, 0]
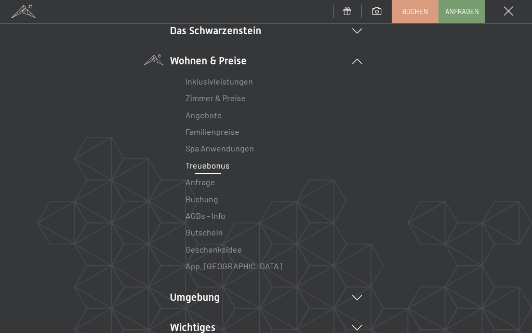
click at [208, 116] on link "Angebote" at bounding box center [203, 115] width 36 height 10
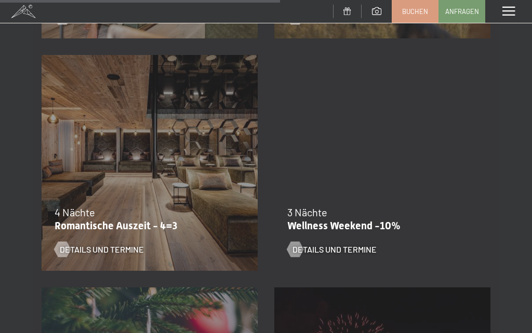
scroll to position [1101, 0]
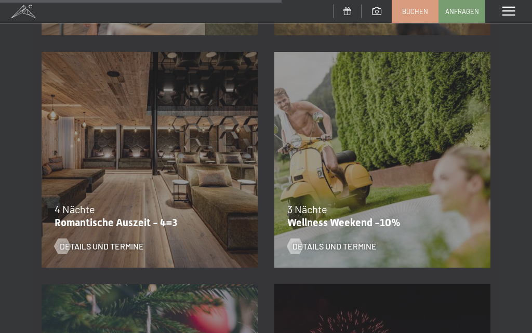
click at [112, 249] on span "Details und Termine" at bounding box center [102, 246] width 84 height 11
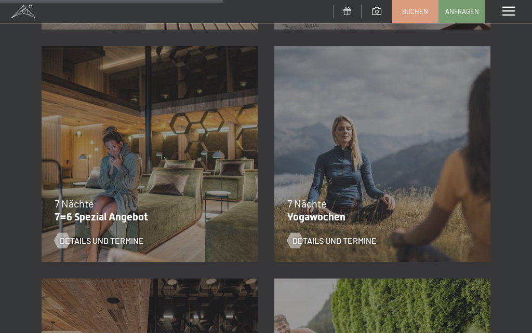
scroll to position [873, 0]
click at [96, 246] on span "Details und Termine" at bounding box center [102, 241] width 84 height 11
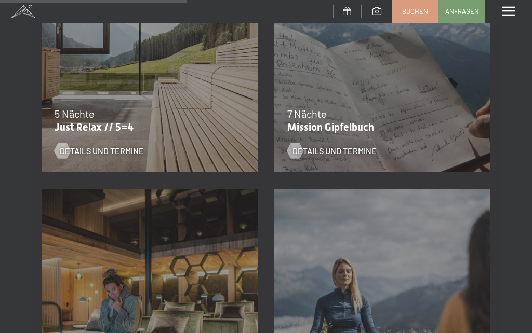
scroll to position [731, 0]
click at [117, 154] on span "Details und Termine" at bounding box center [102, 150] width 84 height 11
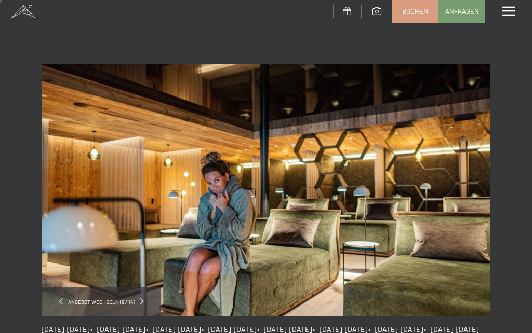
scroll to position [4, 0]
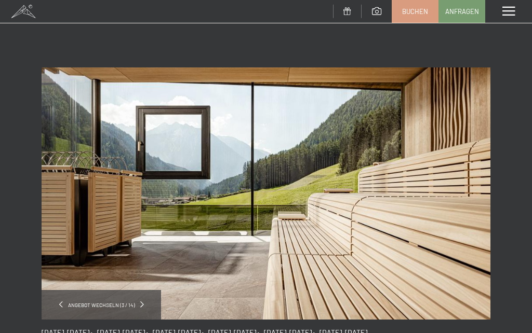
click at [511, 15] on span at bounding box center [508, 11] width 12 height 9
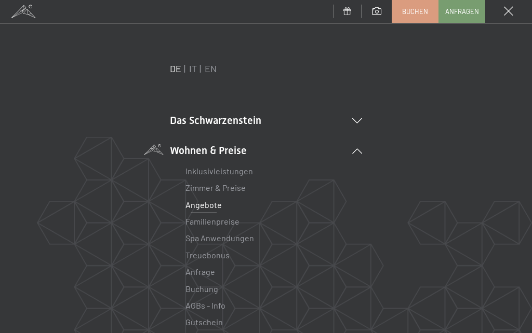
click at [417, 13] on span "Buchen" at bounding box center [415, 11] width 26 height 9
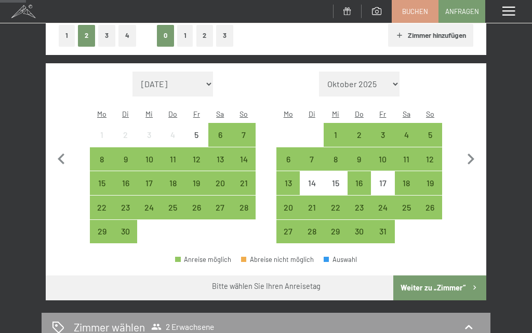
scroll to position [181, 0]
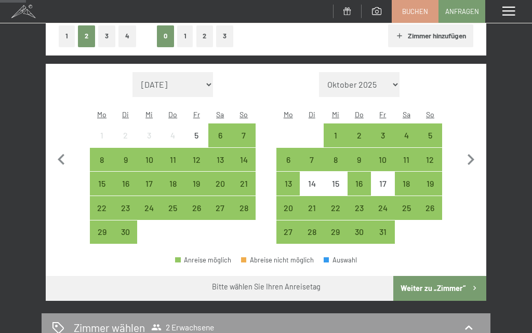
click at [223, 180] on div "20" at bounding box center [220, 191] width 22 height 22
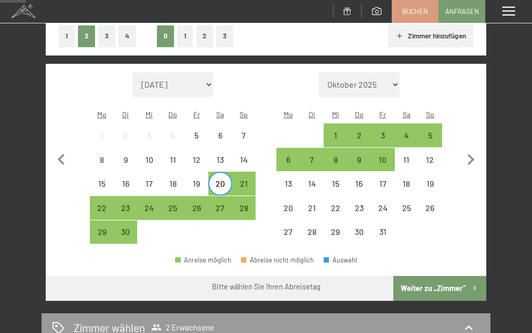
click at [179, 204] on div "25" at bounding box center [173, 215] width 22 height 22
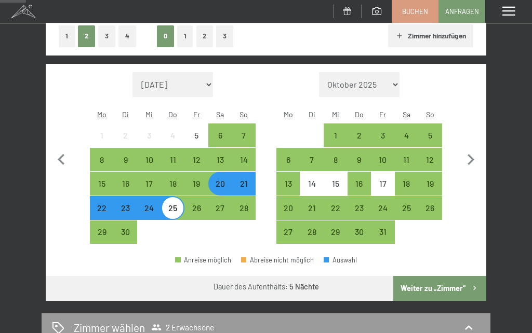
click at [447, 276] on button "Weiter zu „Zimmer“" at bounding box center [439, 288] width 93 height 25
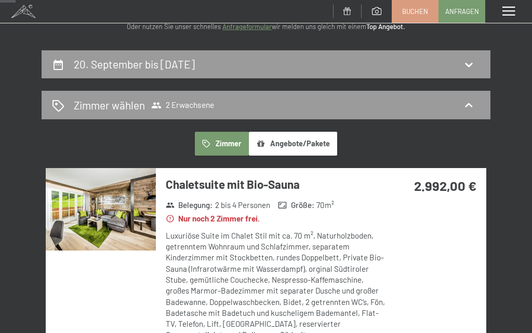
scroll to position [0, 0]
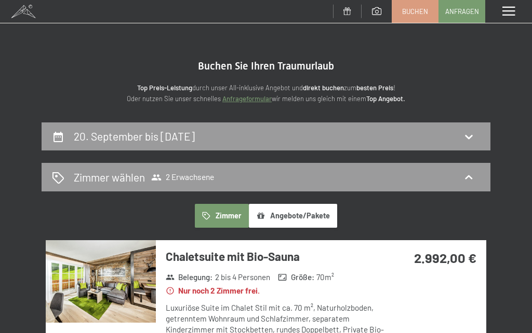
click at [512, 10] on span at bounding box center [508, 11] width 12 height 9
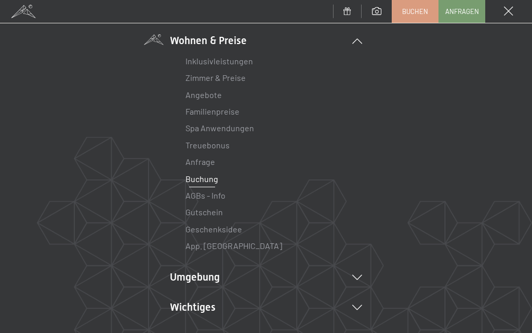
scroll to position [111, 0]
click at [208, 98] on link "Angebote" at bounding box center [203, 94] width 36 height 10
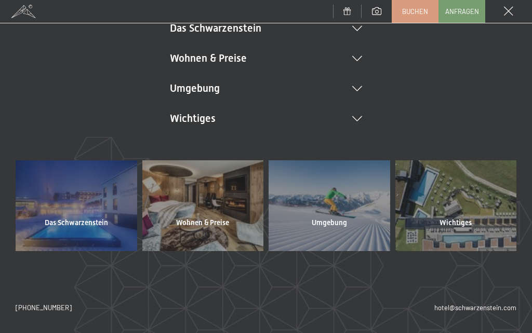
scroll to position [92, 0]
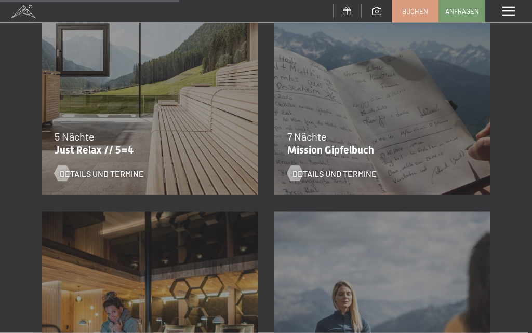
scroll to position [708, 0]
click at [124, 175] on span "Details und Termine" at bounding box center [102, 173] width 84 height 11
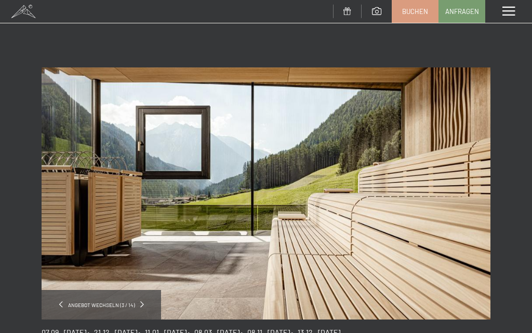
click at [417, 9] on span "Buchen" at bounding box center [415, 11] width 26 height 9
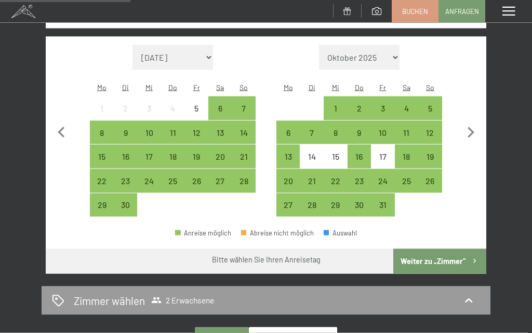
scroll to position [208, 0]
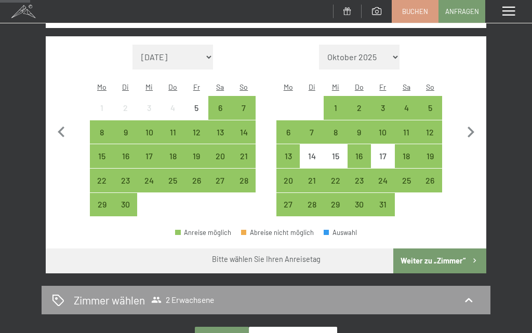
click at [248, 128] on div "14" at bounding box center [244, 139] width 22 height 22
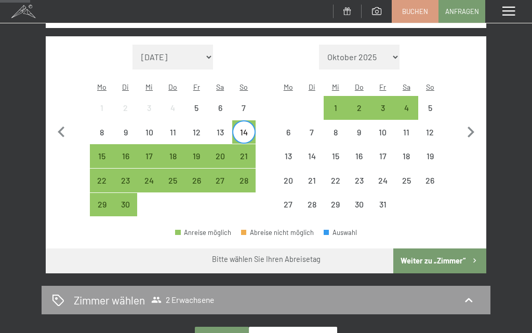
click at [199, 152] on div "19" at bounding box center [196, 163] width 22 height 22
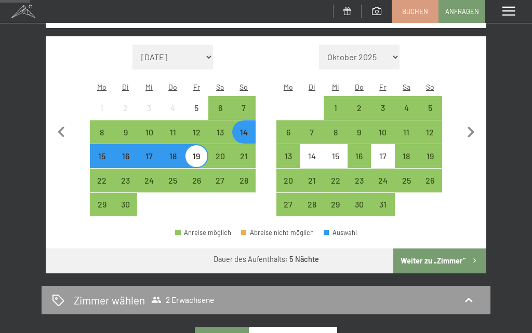
click at [437, 249] on button "Weiter zu „Zimmer“" at bounding box center [439, 261] width 93 height 25
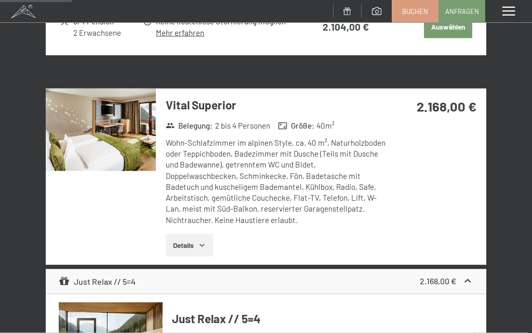
scroll to position [613, 0]
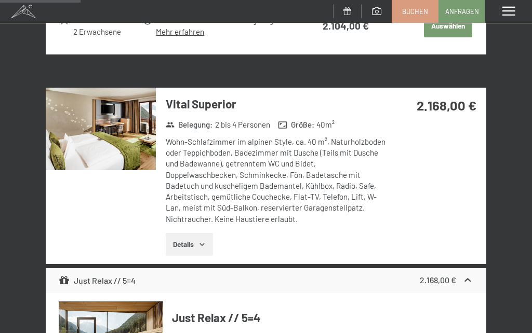
click at [199, 240] on icon "button" at bounding box center [202, 244] width 8 height 8
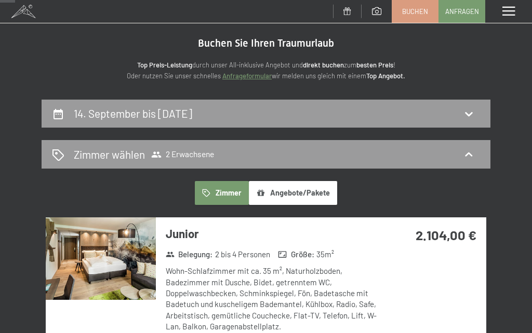
scroll to position [0, 0]
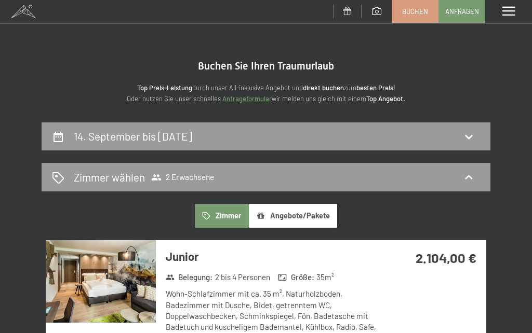
click at [503, 14] on span at bounding box center [508, 11] width 12 height 9
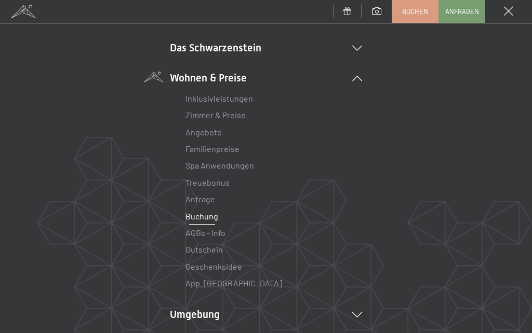
scroll to position [77, 0]
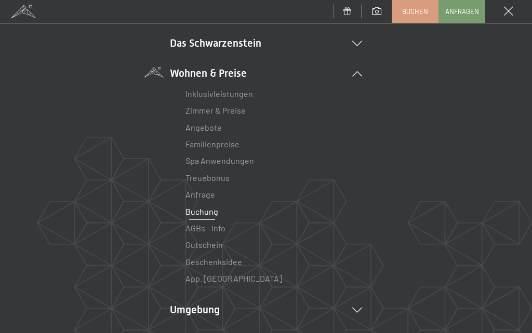
click at [415, 10] on span "Buchen" at bounding box center [415, 11] width 26 height 9
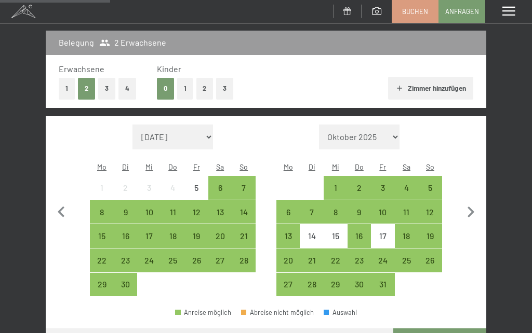
scroll to position [128, 0]
click at [247, 232] on div "21" at bounding box center [244, 243] width 22 height 22
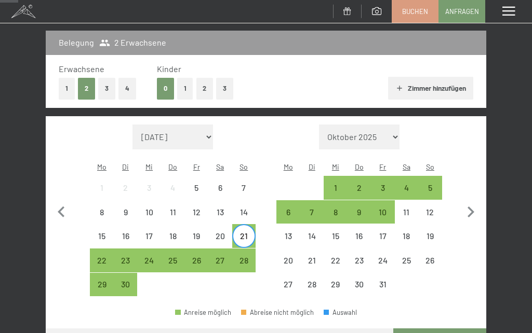
click at [198, 257] on div "26" at bounding box center [196, 268] width 22 height 22
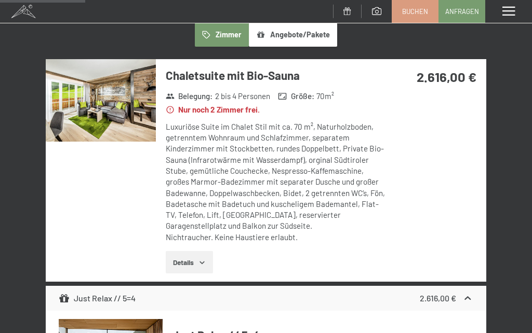
scroll to position [0, 0]
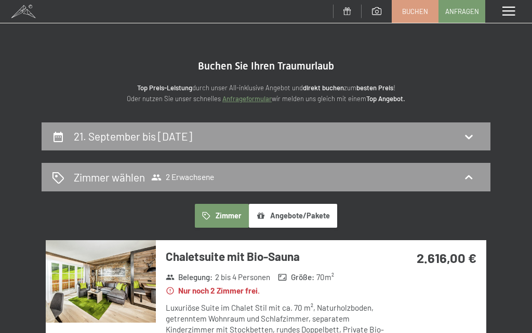
click at [505, 14] on span at bounding box center [508, 11] width 12 height 9
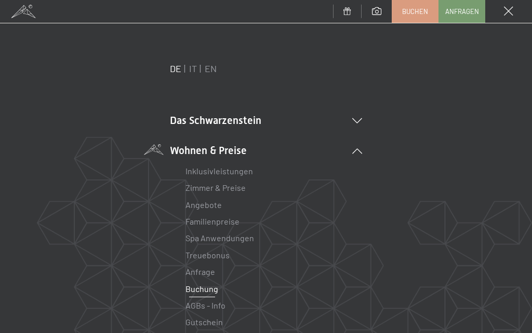
click at [214, 191] on link "Zimmer & Preise" at bounding box center [215, 188] width 60 height 10
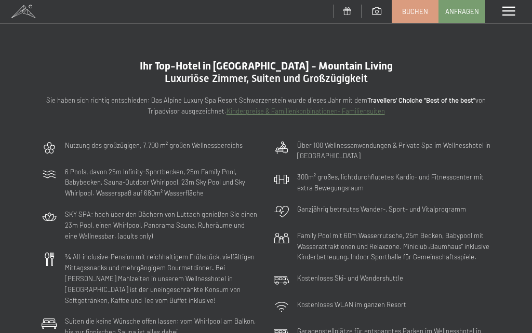
click at [506, 10] on span at bounding box center [508, 11] width 12 height 9
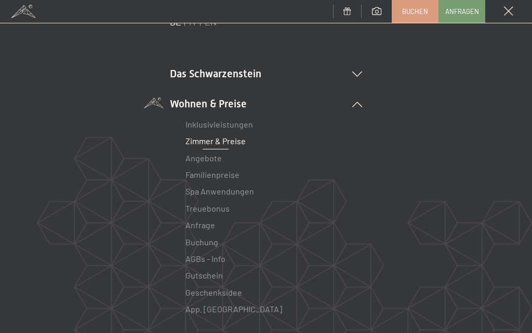
scroll to position [47, 0]
click at [360, 72] on icon at bounding box center [357, 73] width 10 height 5
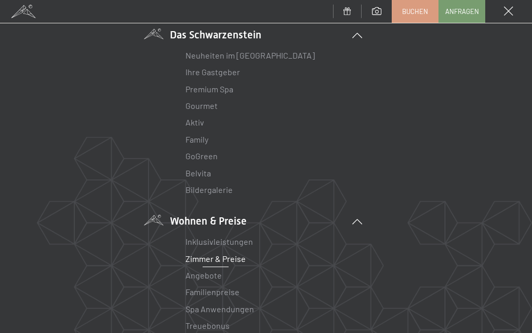
scroll to position [87, 0]
click at [220, 189] on link "Bildergalerie" at bounding box center [208, 189] width 47 height 10
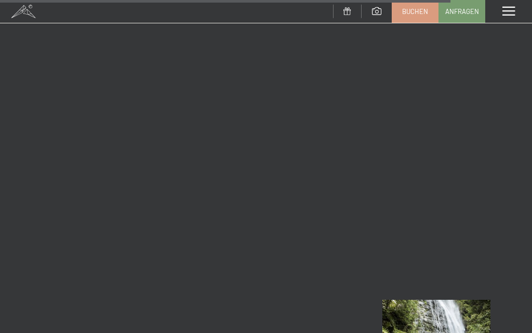
scroll to position [9224, 0]
